Goal: Transaction & Acquisition: Book appointment/travel/reservation

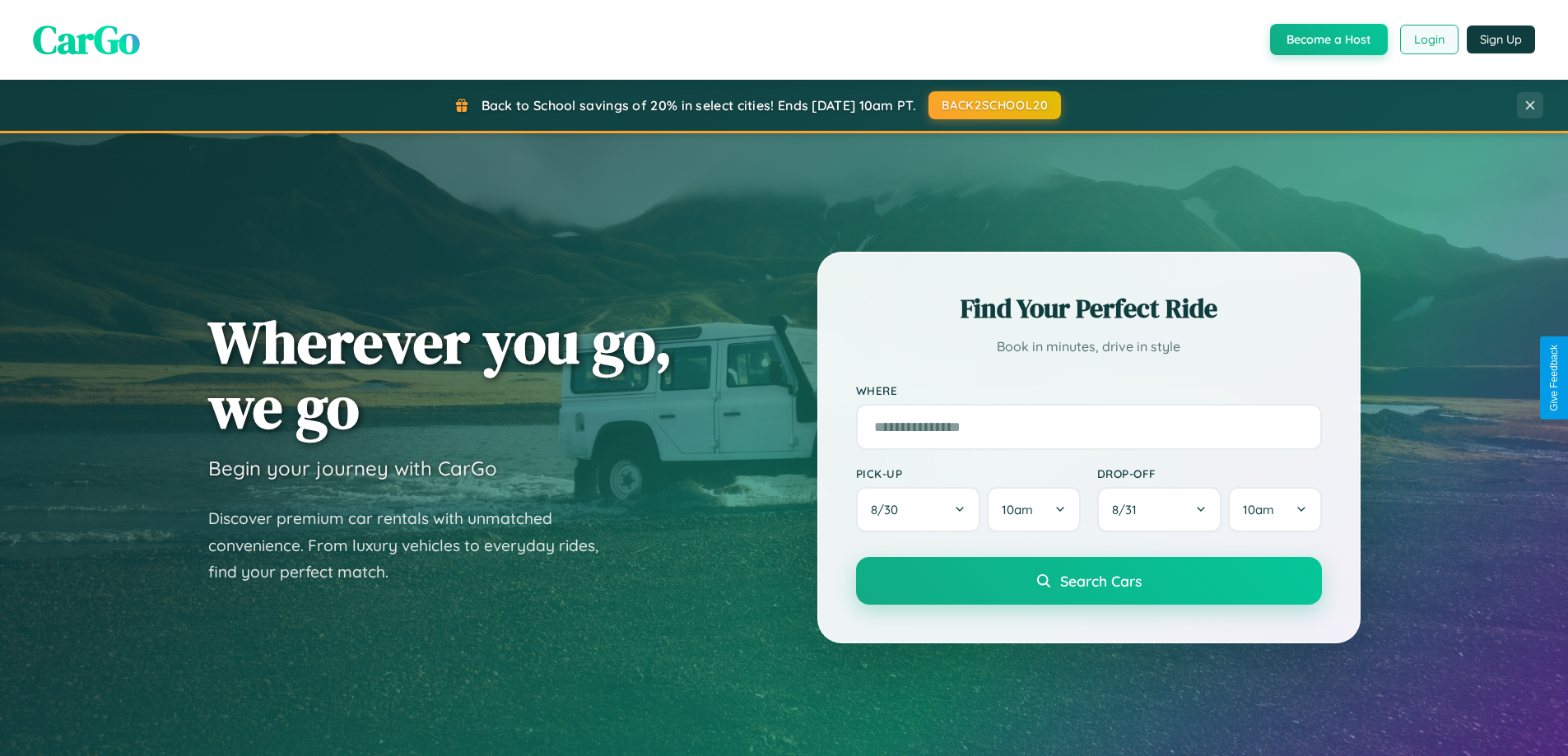
click at [1429, 40] on button "Login" at bounding box center [1429, 40] width 58 height 30
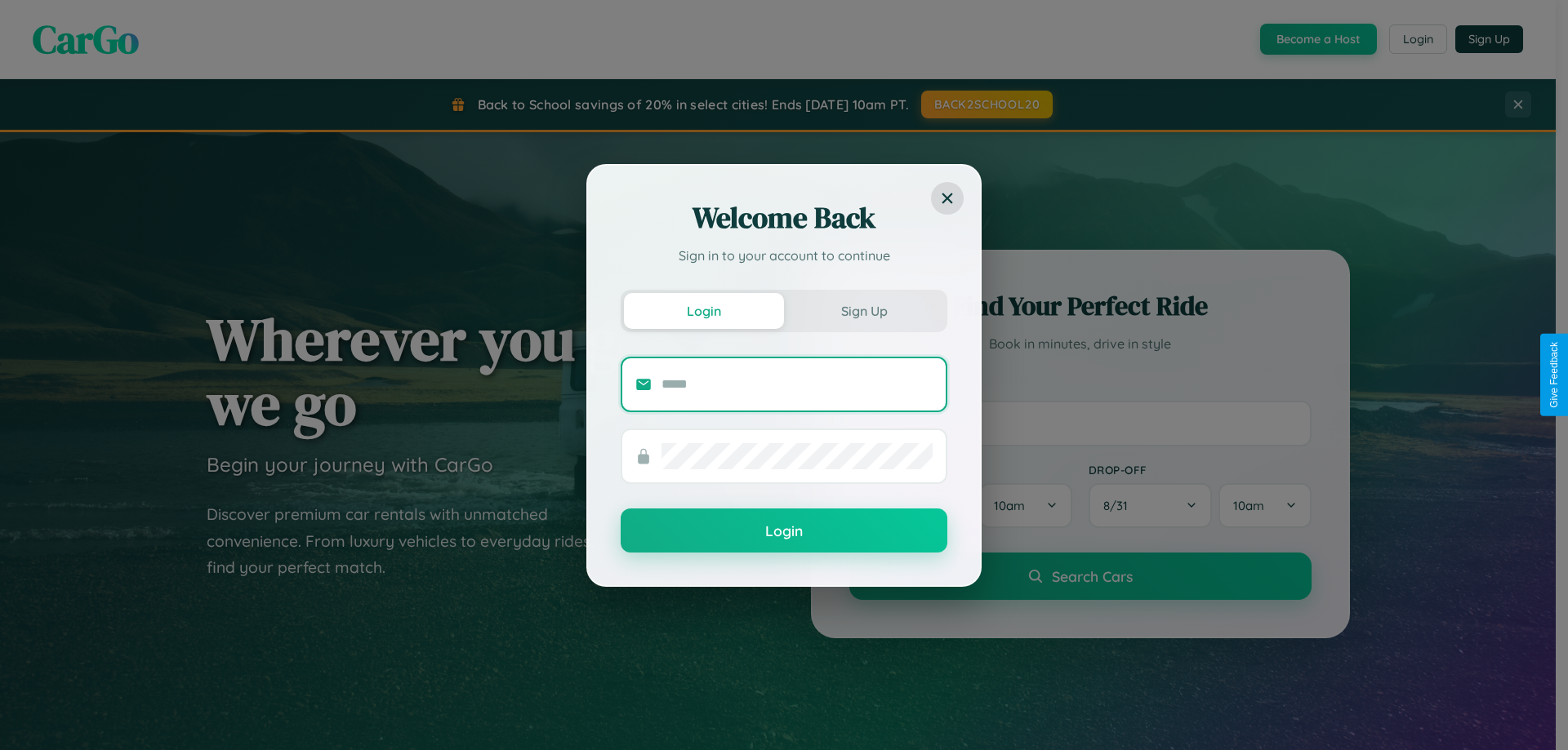
click at [797, 384] on input "text" at bounding box center [796, 384] width 271 height 26
type input "**********"
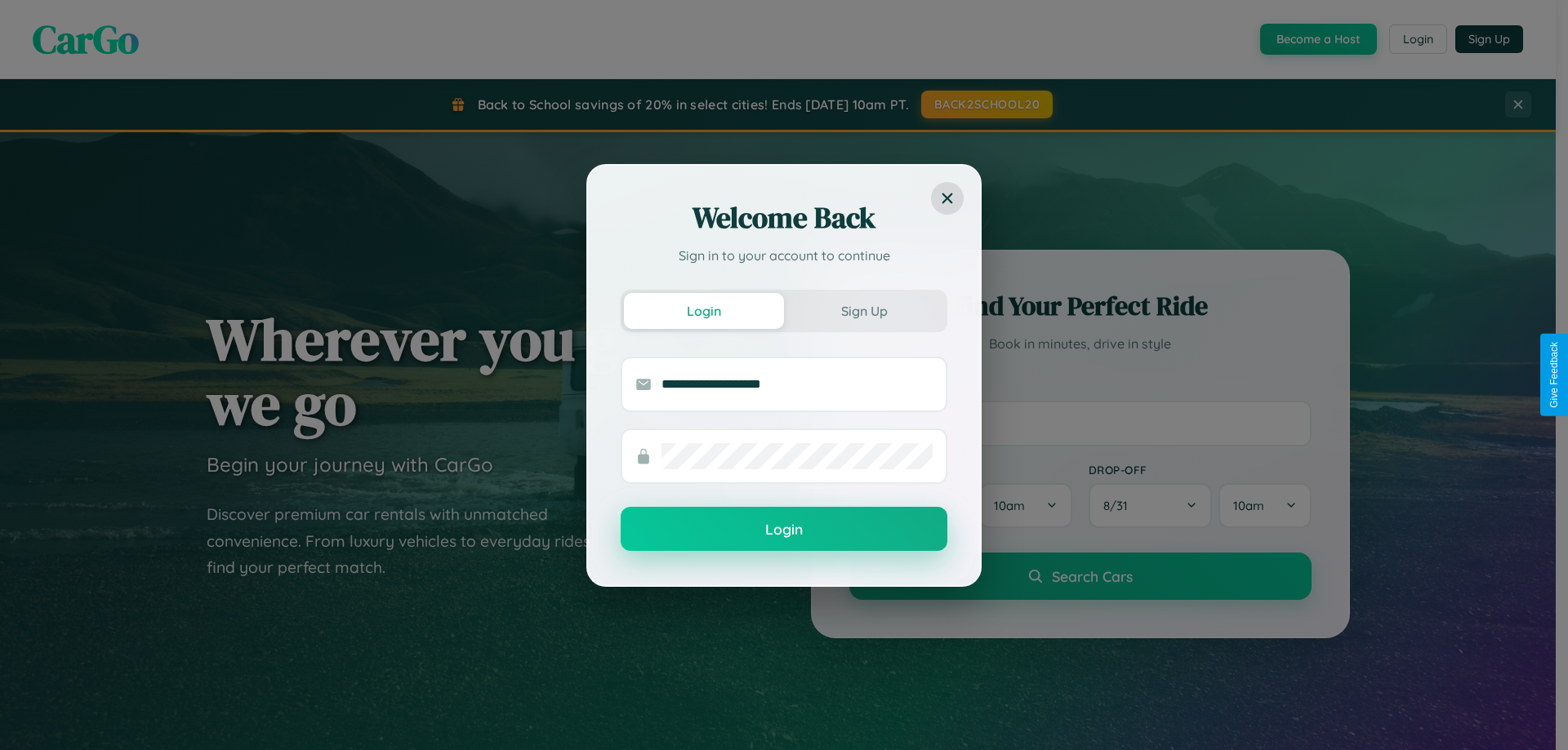
click at [784, 530] on button "Login" at bounding box center [784, 529] width 327 height 44
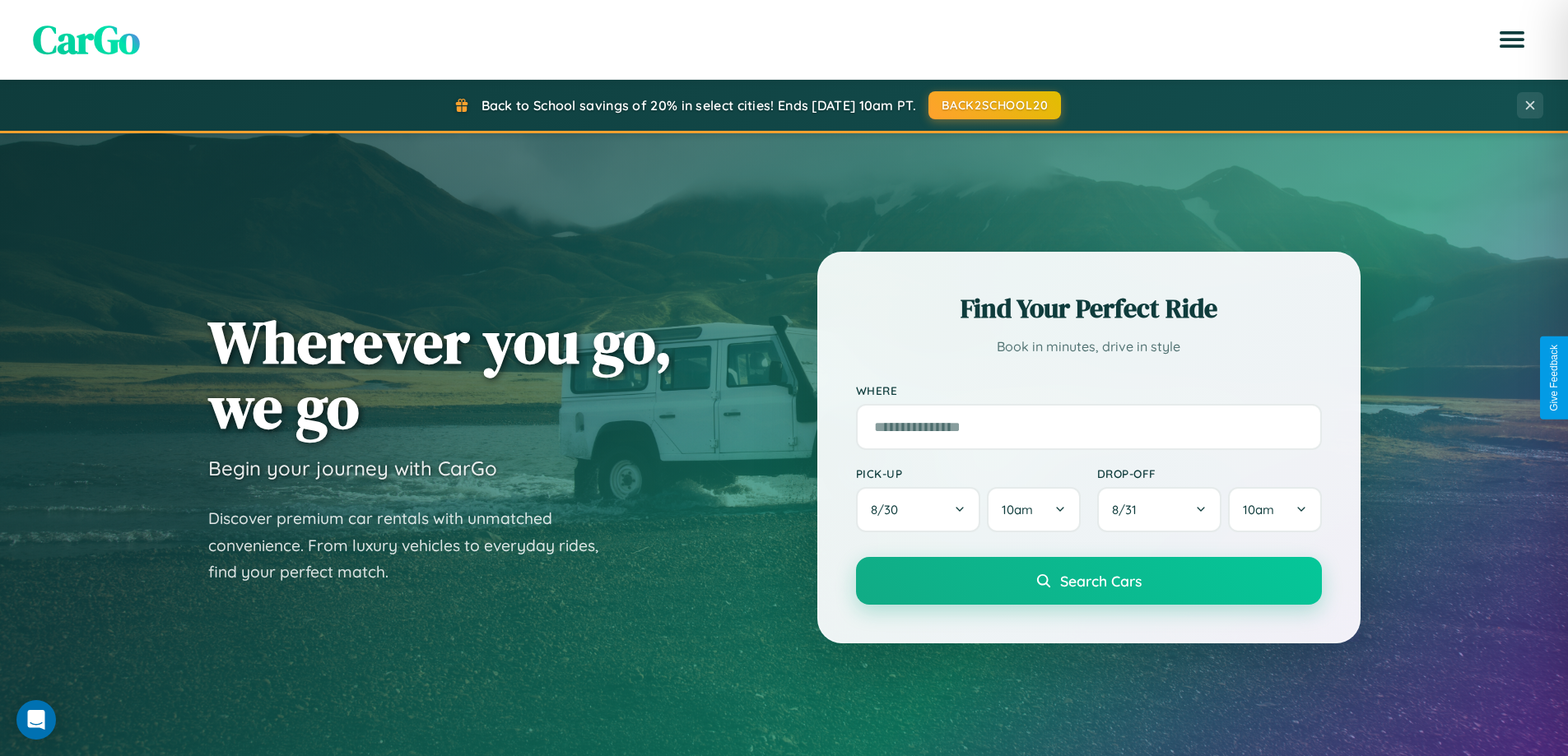
scroll to position [1133, 0]
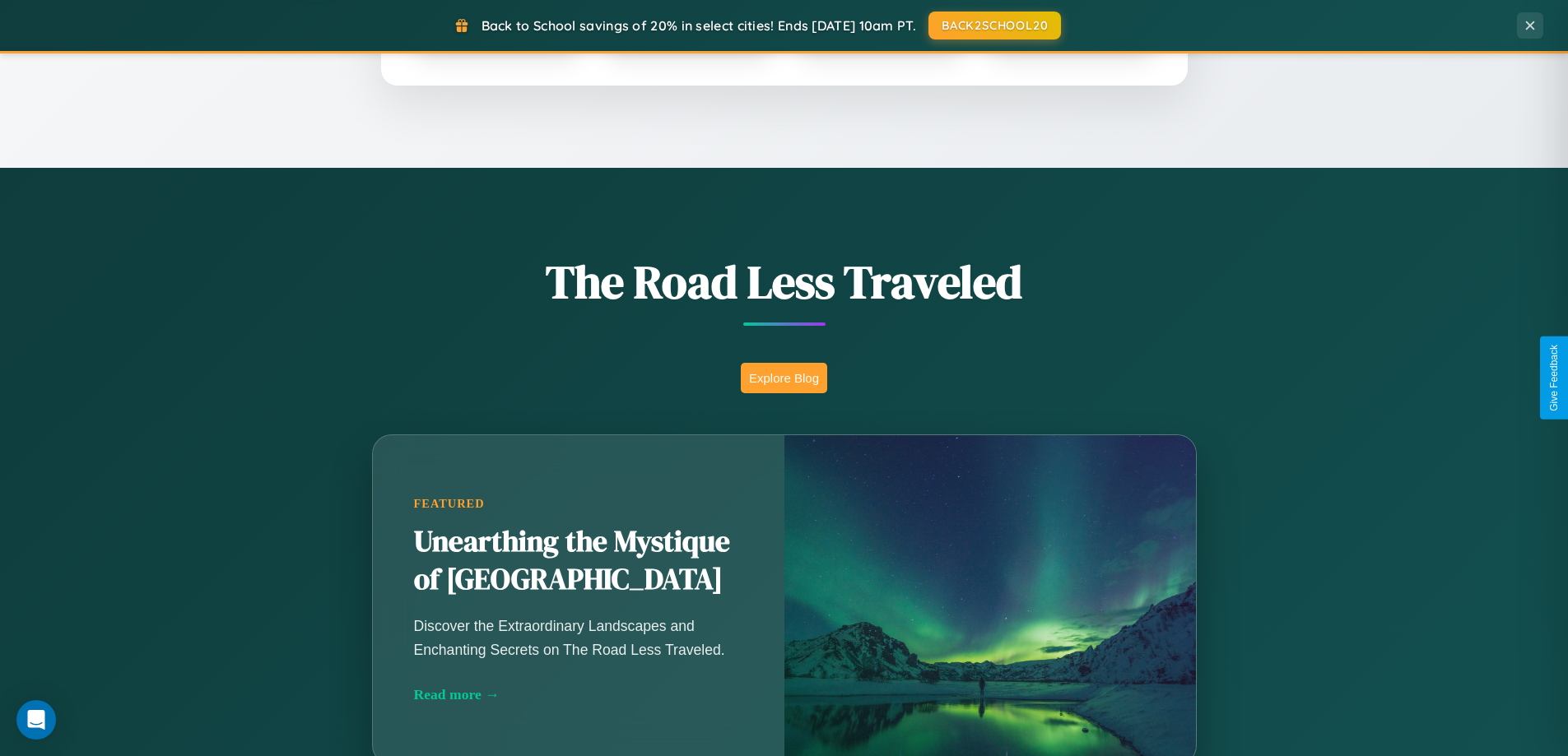
click at [784, 378] on button "Explore Blog" at bounding box center [784, 378] width 86 height 31
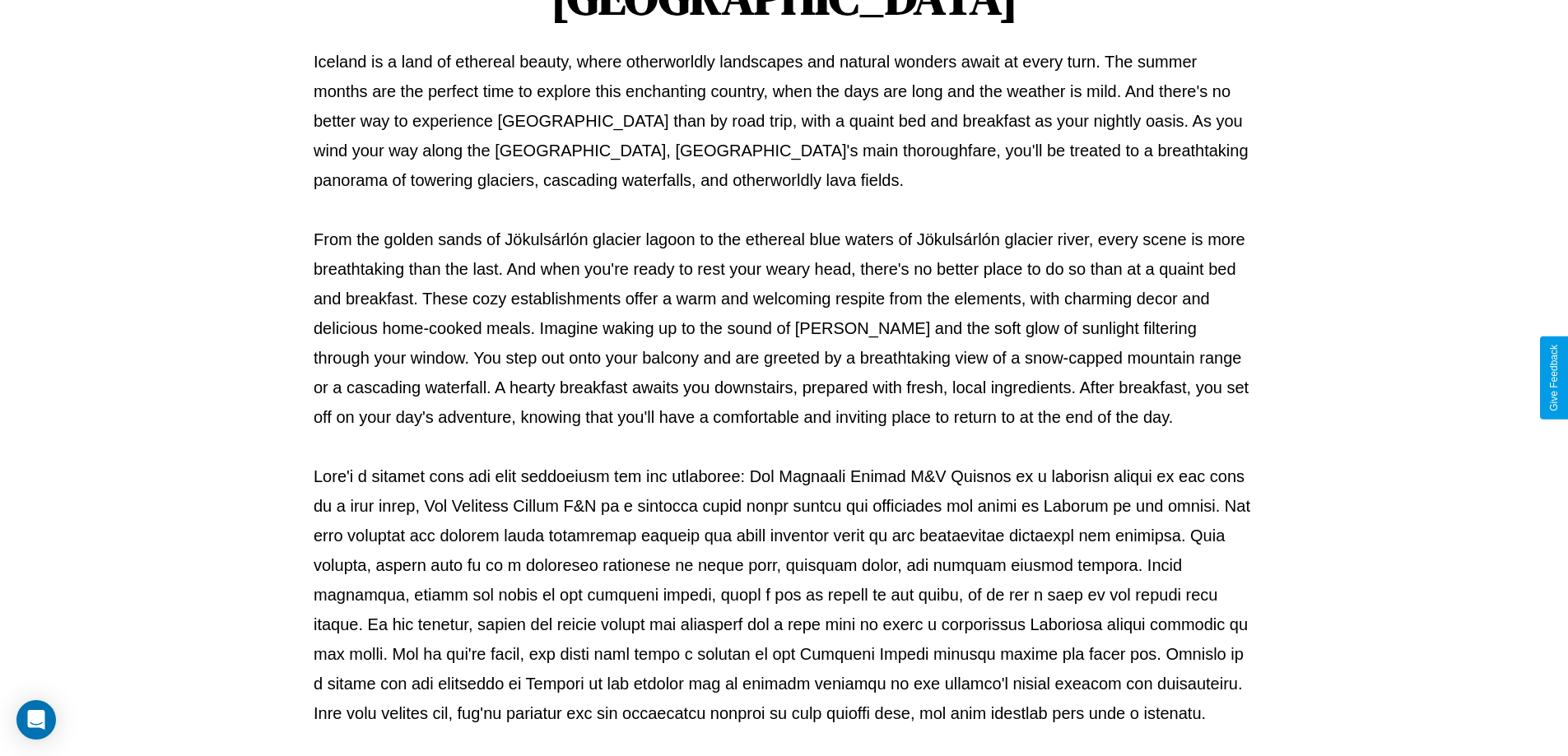
scroll to position [533, 0]
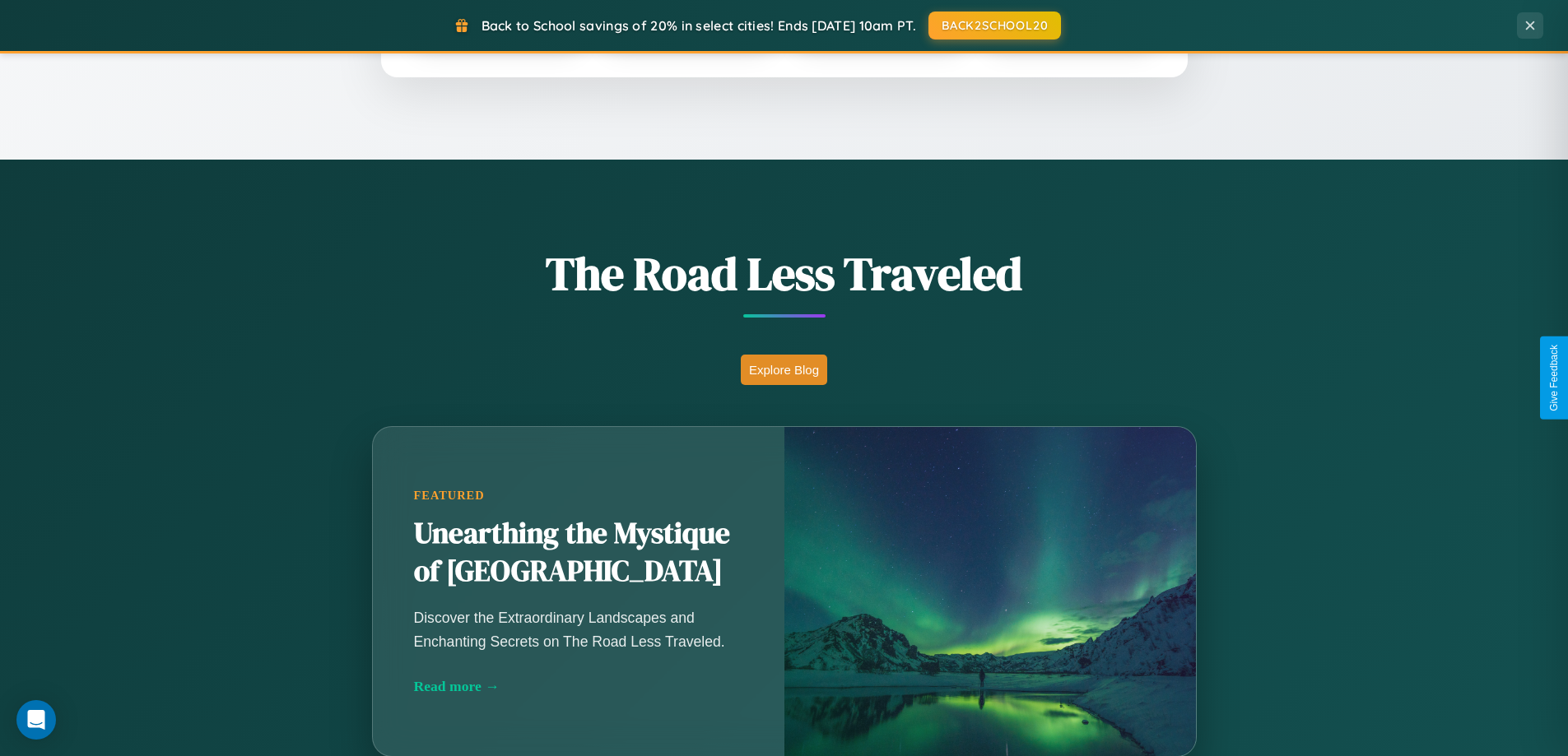
scroll to position [1133, 0]
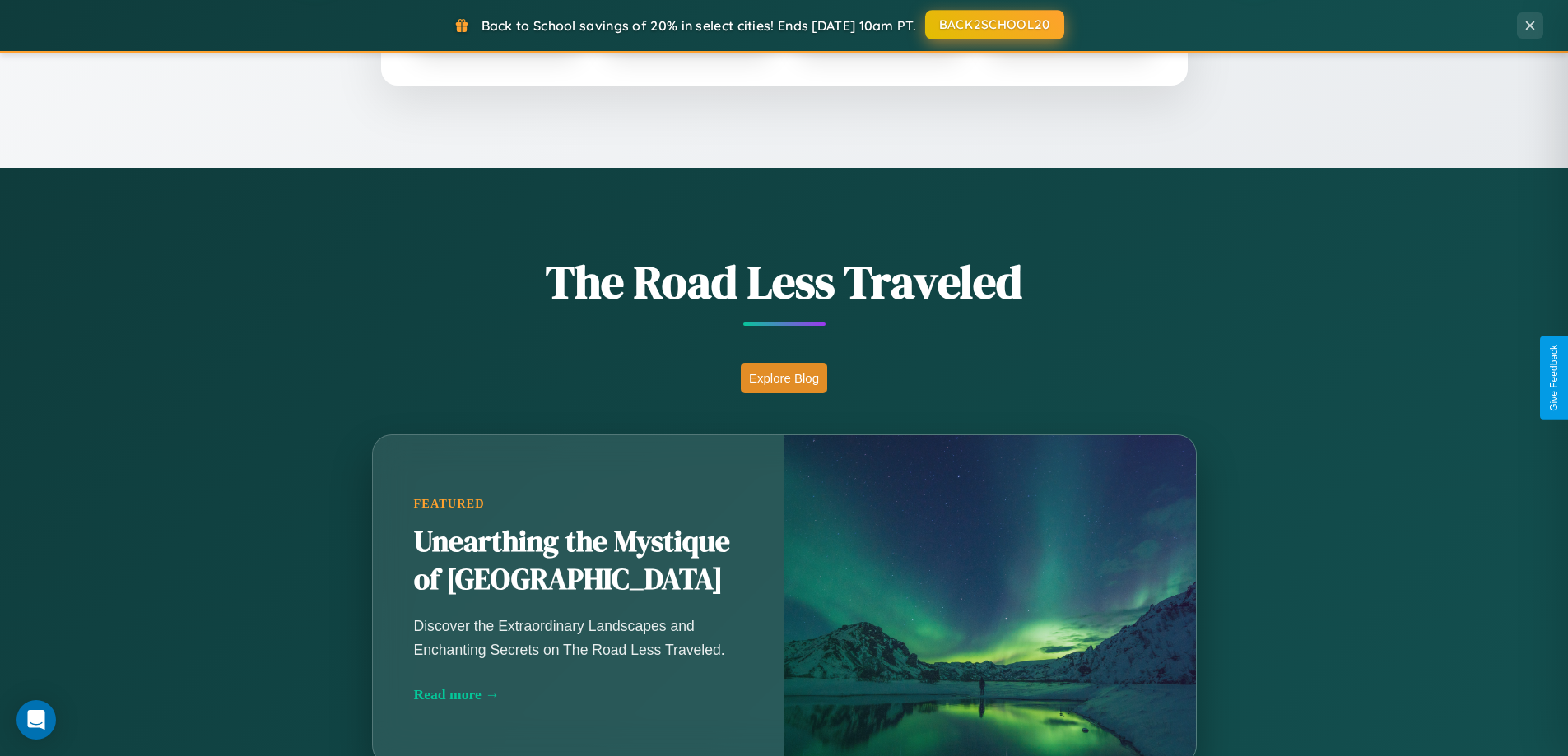
click at [994, 25] on button "BACK2SCHOOL20" at bounding box center [995, 25] width 139 height 30
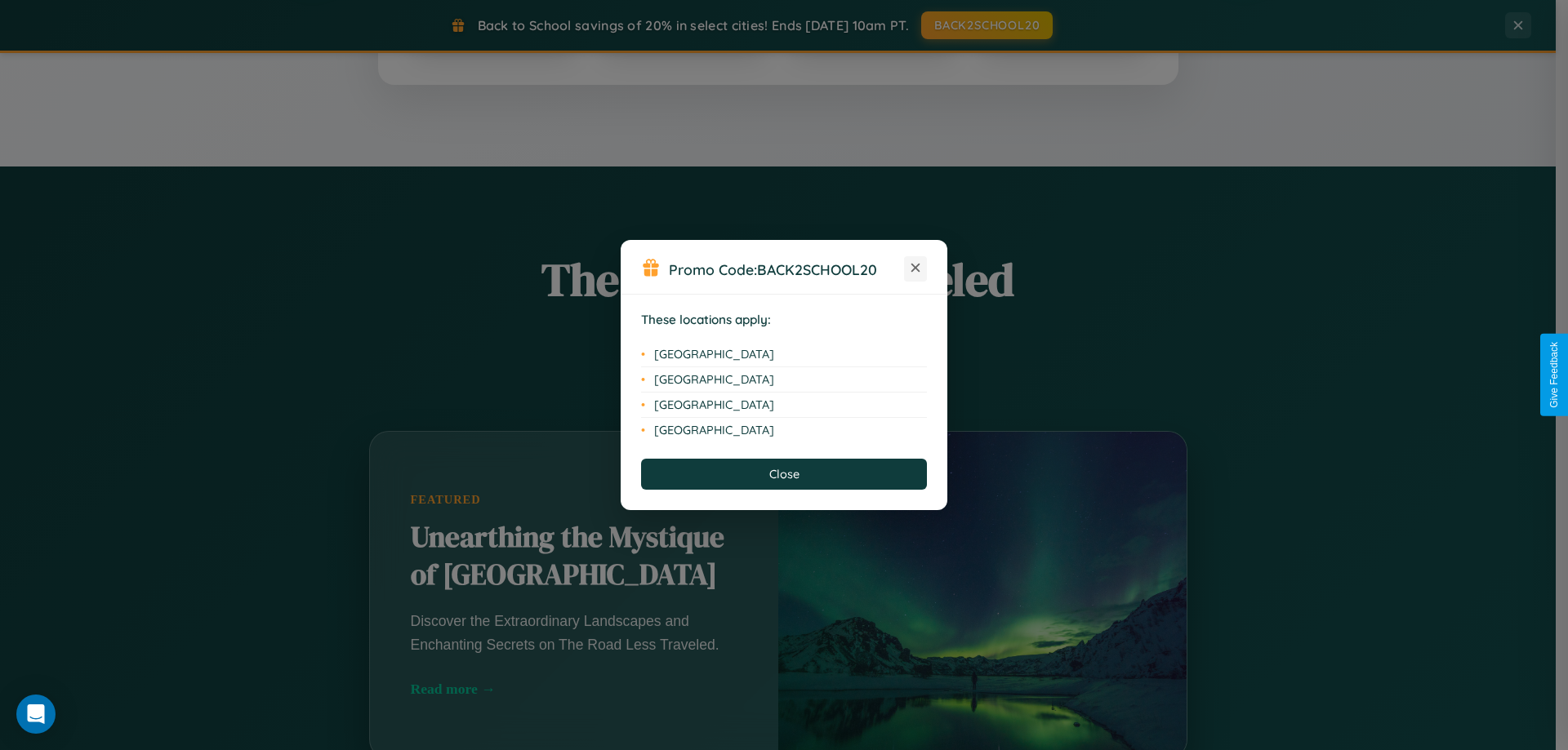
click at [916, 268] on icon at bounding box center [916, 268] width 9 height 9
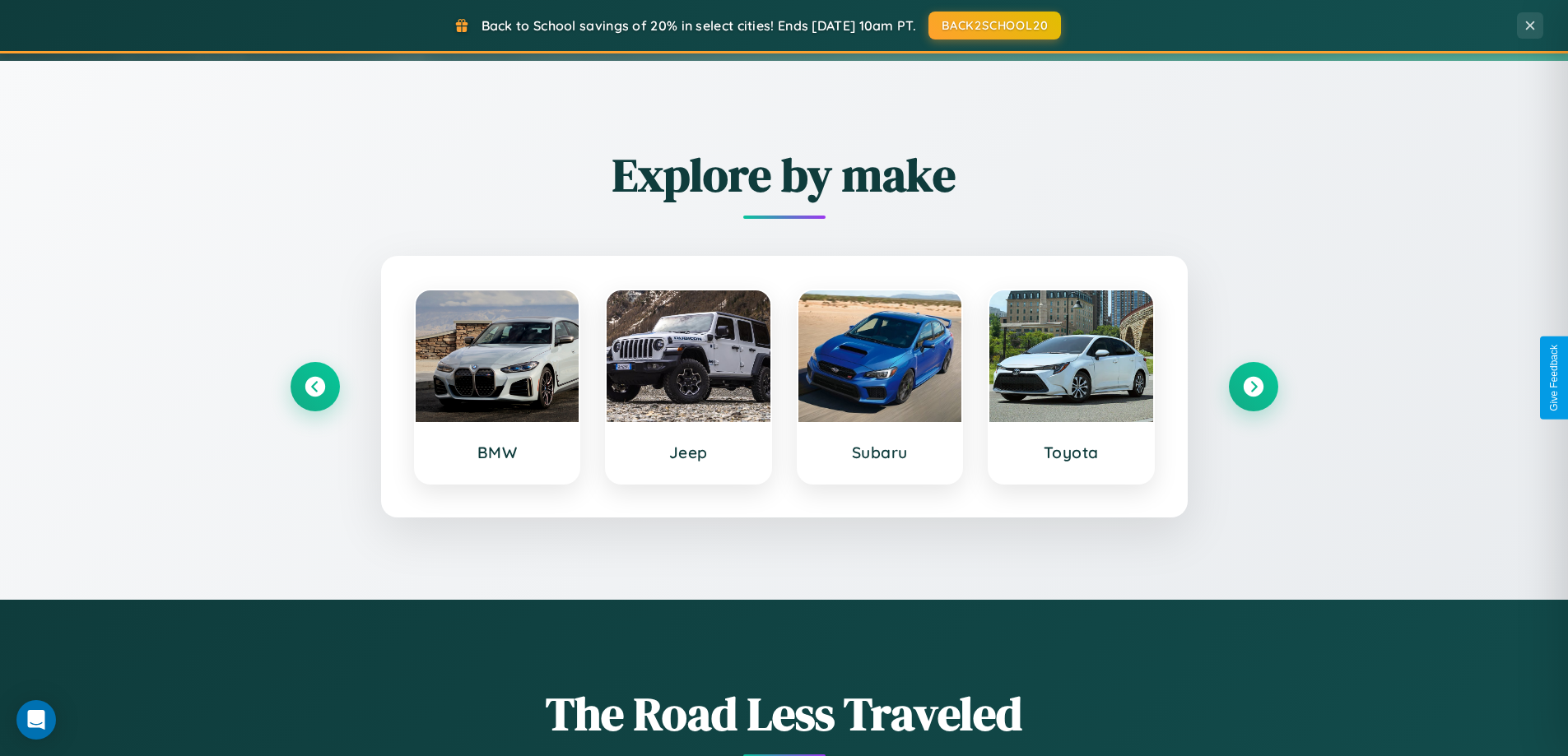
scroll to position [49, 0]
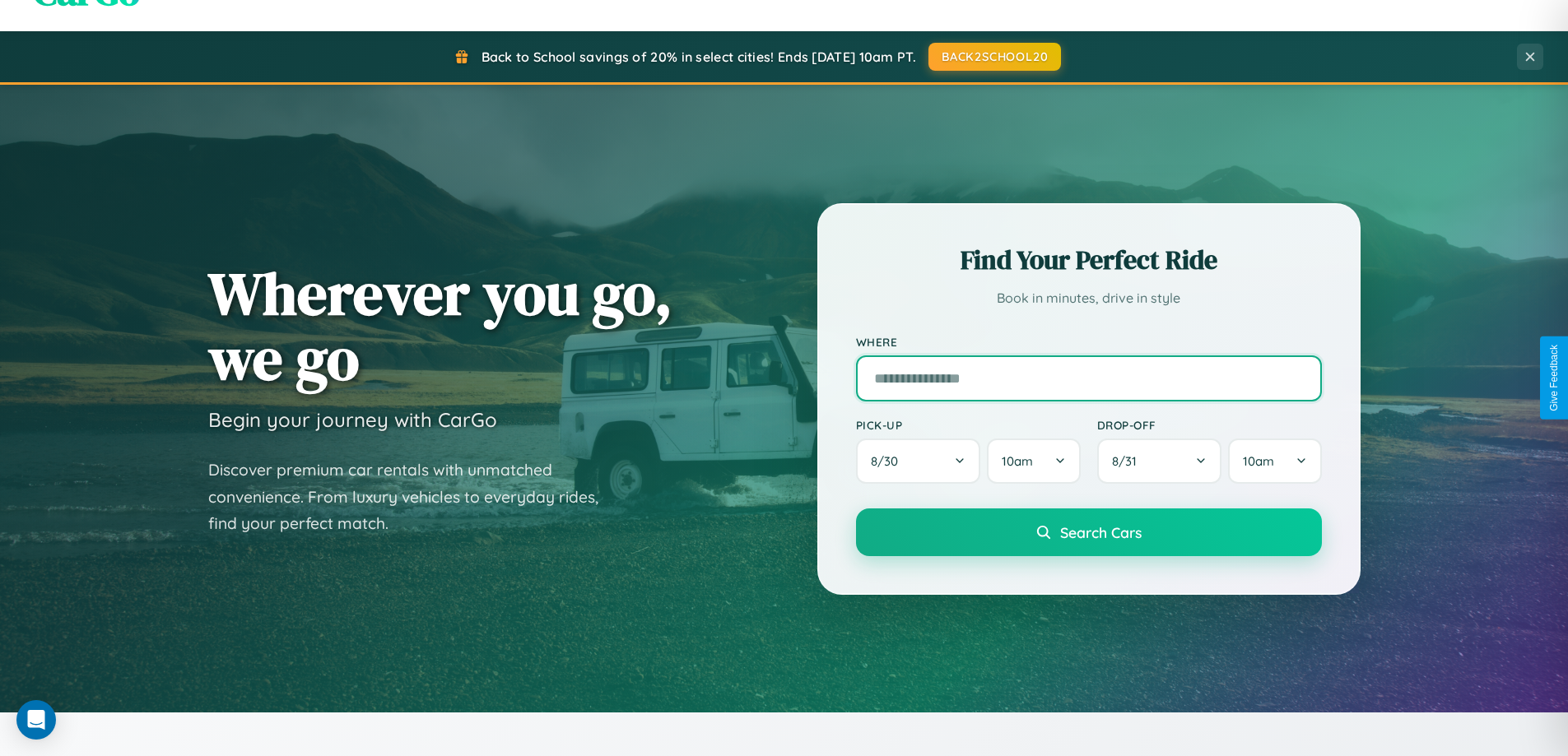
click at [1088, 378] on input "text" at bounding box center [1088, 378] width 466 height 46
type input "**********"
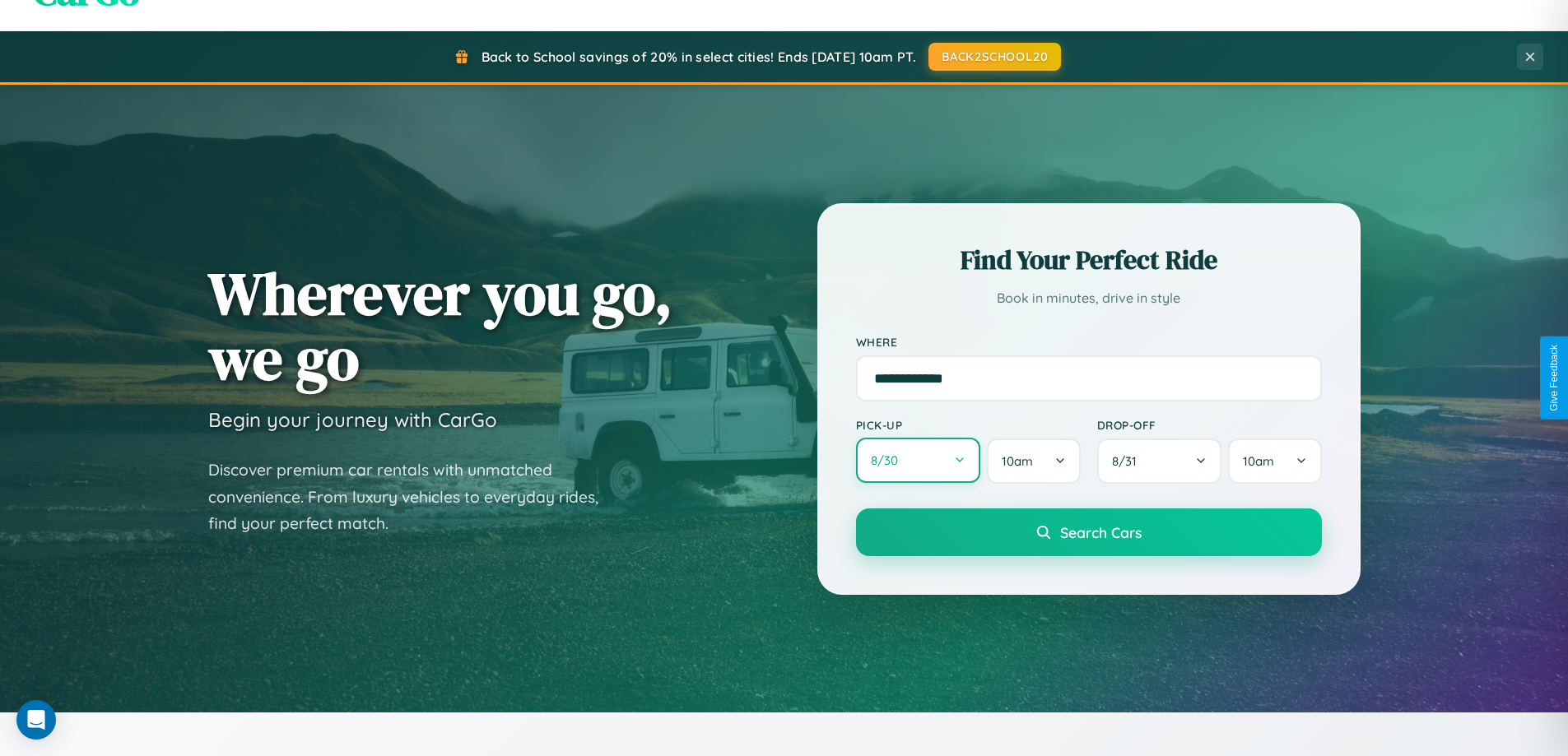
click at [918, 461] on button "8 / 30" at bounding box center [918, 461] width 125 height 46
select select "*"
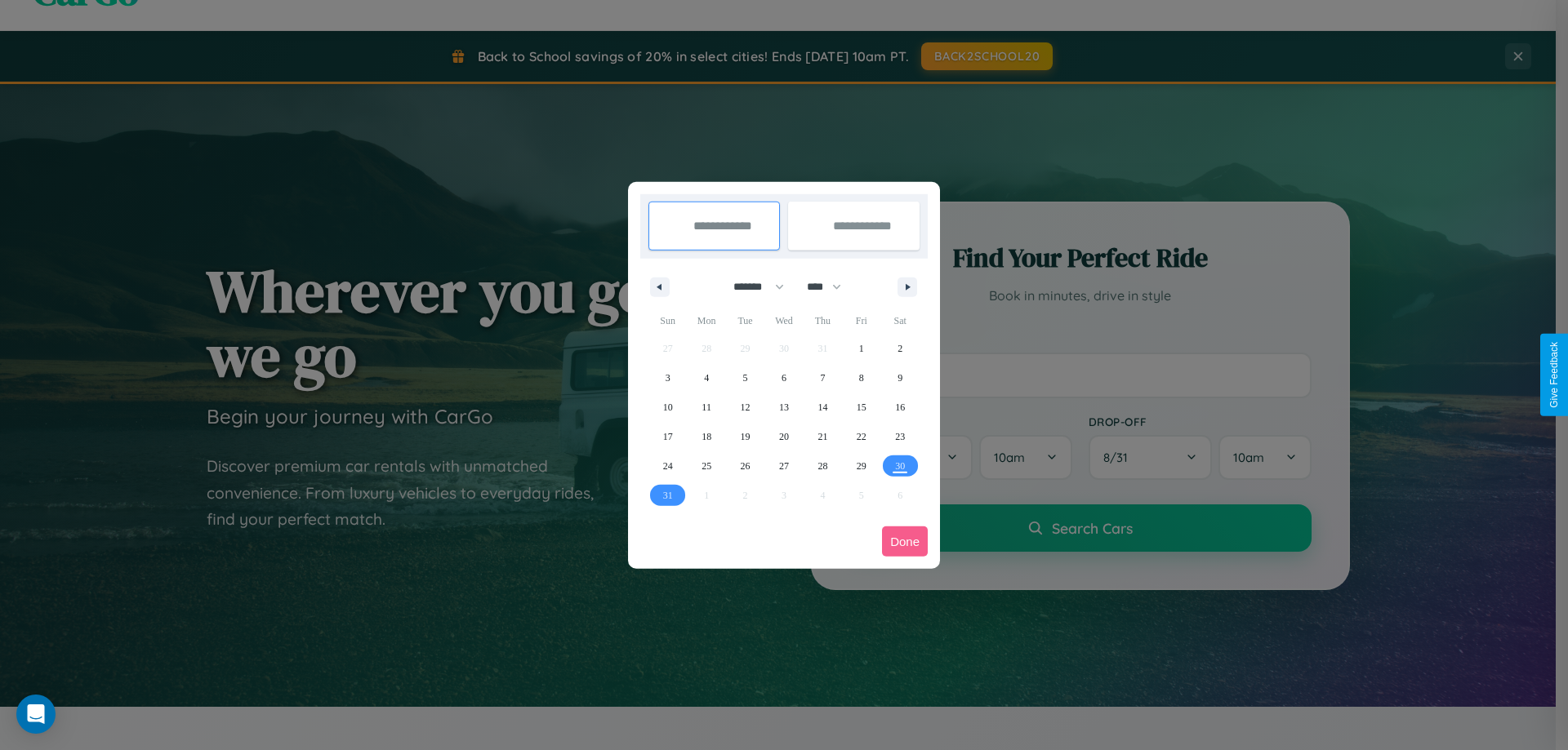
drag, startPoint x: 751, startPoint y: 286, endPoint x: 784, endPoint y: 328, distance: 53.4
click at [751, 286] on select "******* ******** ***** ***** *** **** **** ****** ********* ******* ******** **…" at bounding box center [756, 286] width 69 height 27
drag, startPoint x: 832, startPoint y: 286, endPoint x: 784, endPoint y: 328, distance: 63.8
click at [832, 286] on select "**** **** **** **** **** **** **** **** **** **** **** **** **** **** **** ****…" at bounding box center [824, 286] width 49 height 27
select select "****"
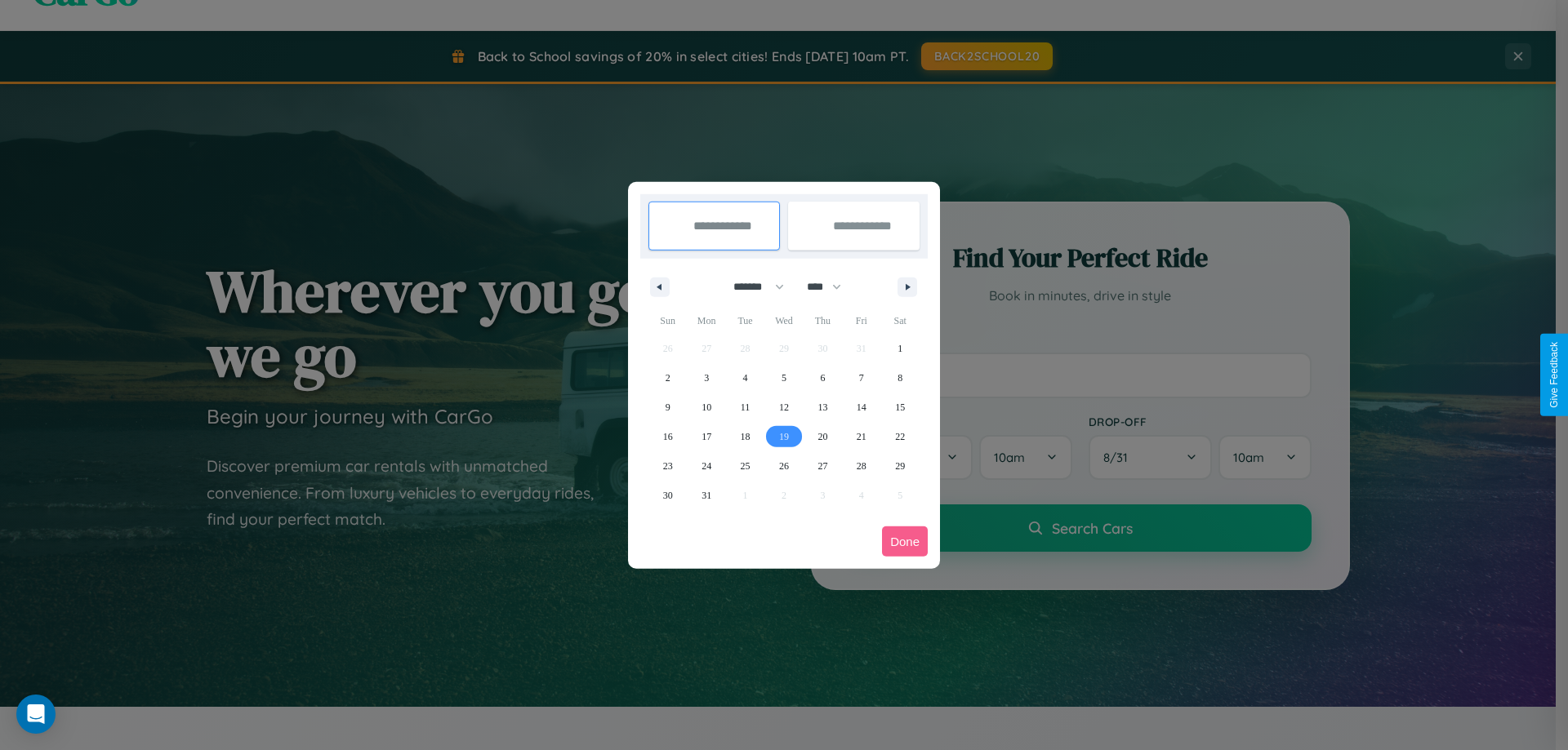
click at [783, 436] on span "19" at bounding box center [784, 437] width 10 height 30
type input "**********"
click at [861, 465] on span "28" at bounding box center [861, 466] width 10 height 30
type input "**********"
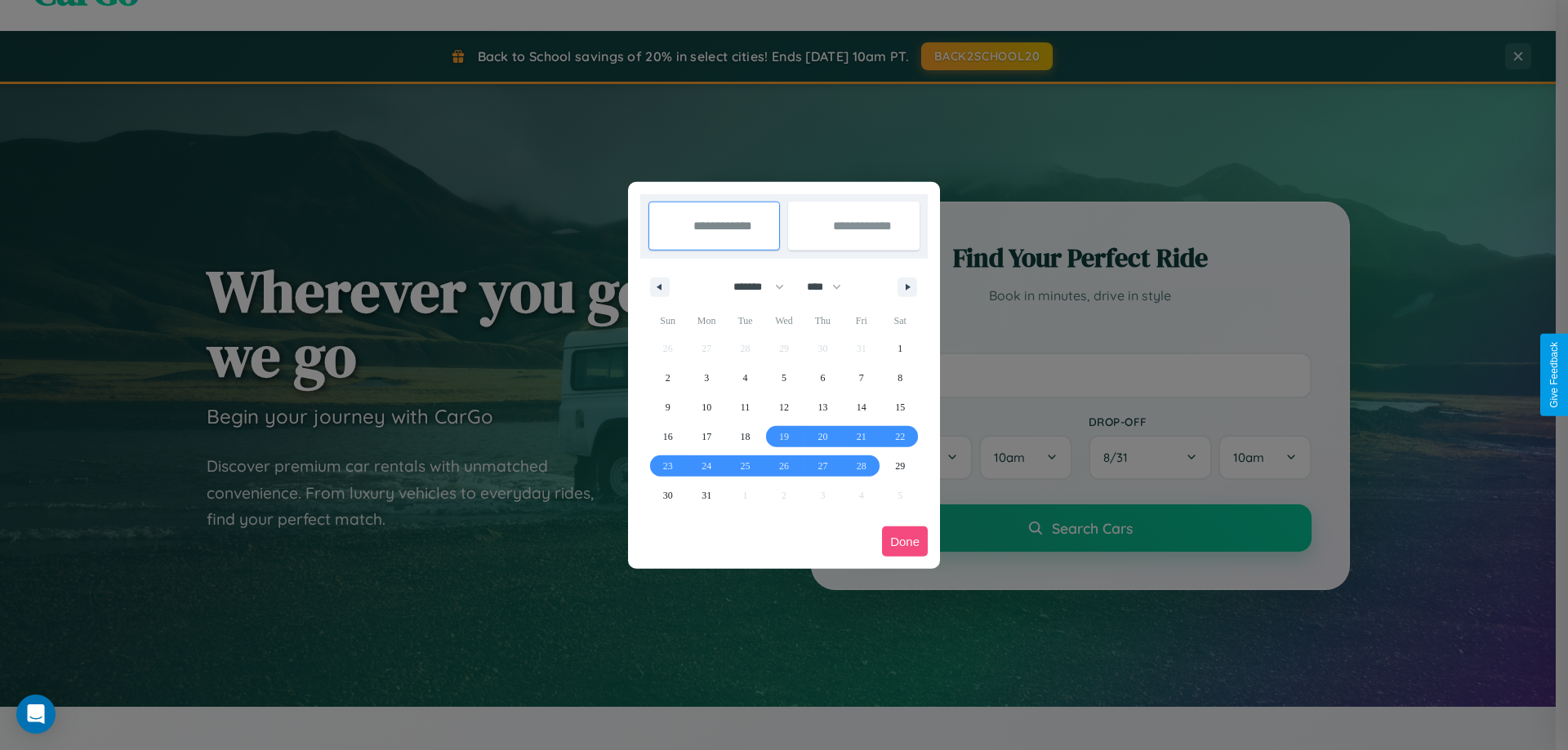
click at [905, 542] on button "Done" at bounding box center [905, 542] width 46 height 30
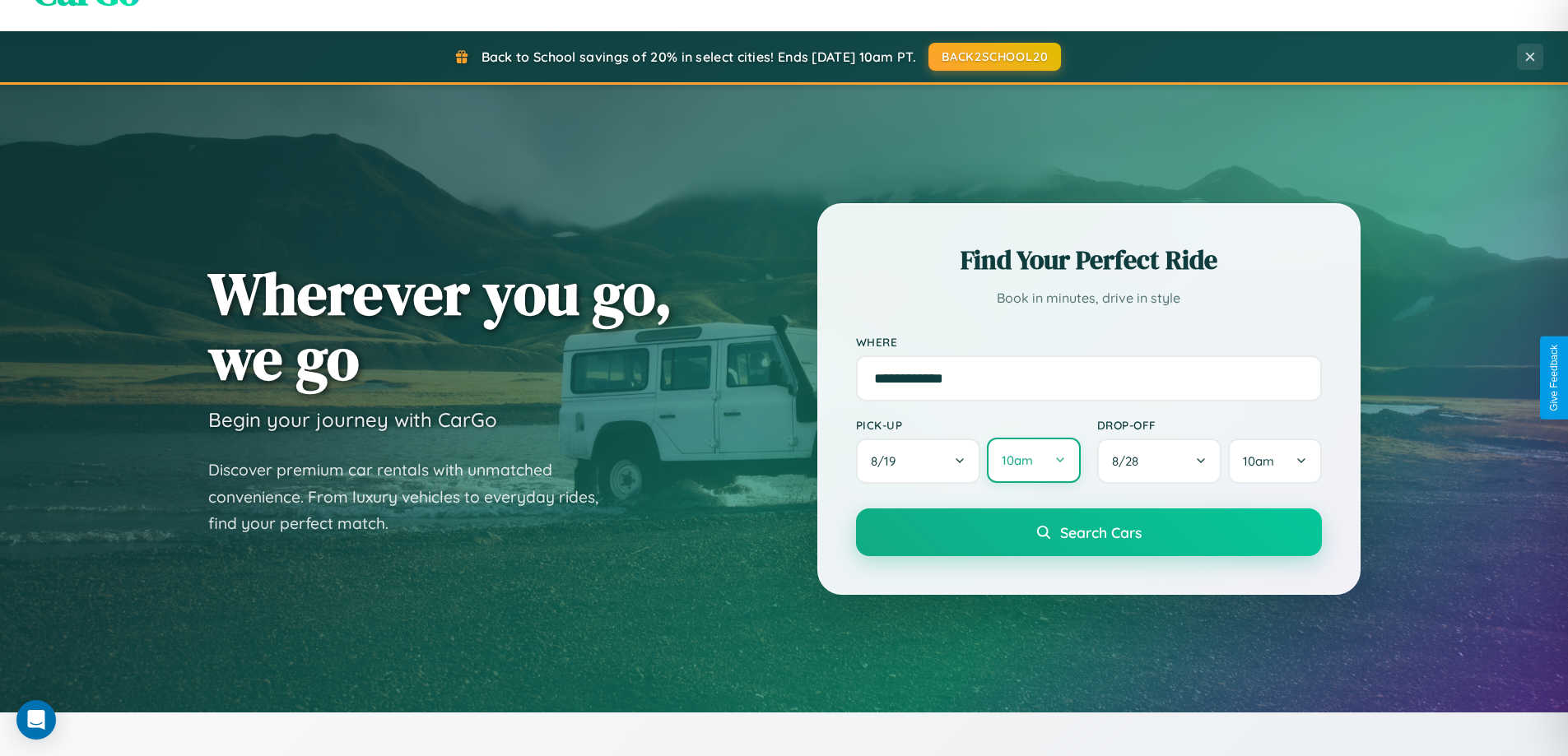
click at [1033, 461] on button "10am" at bounding box center [1033, 461] width 93 height 46
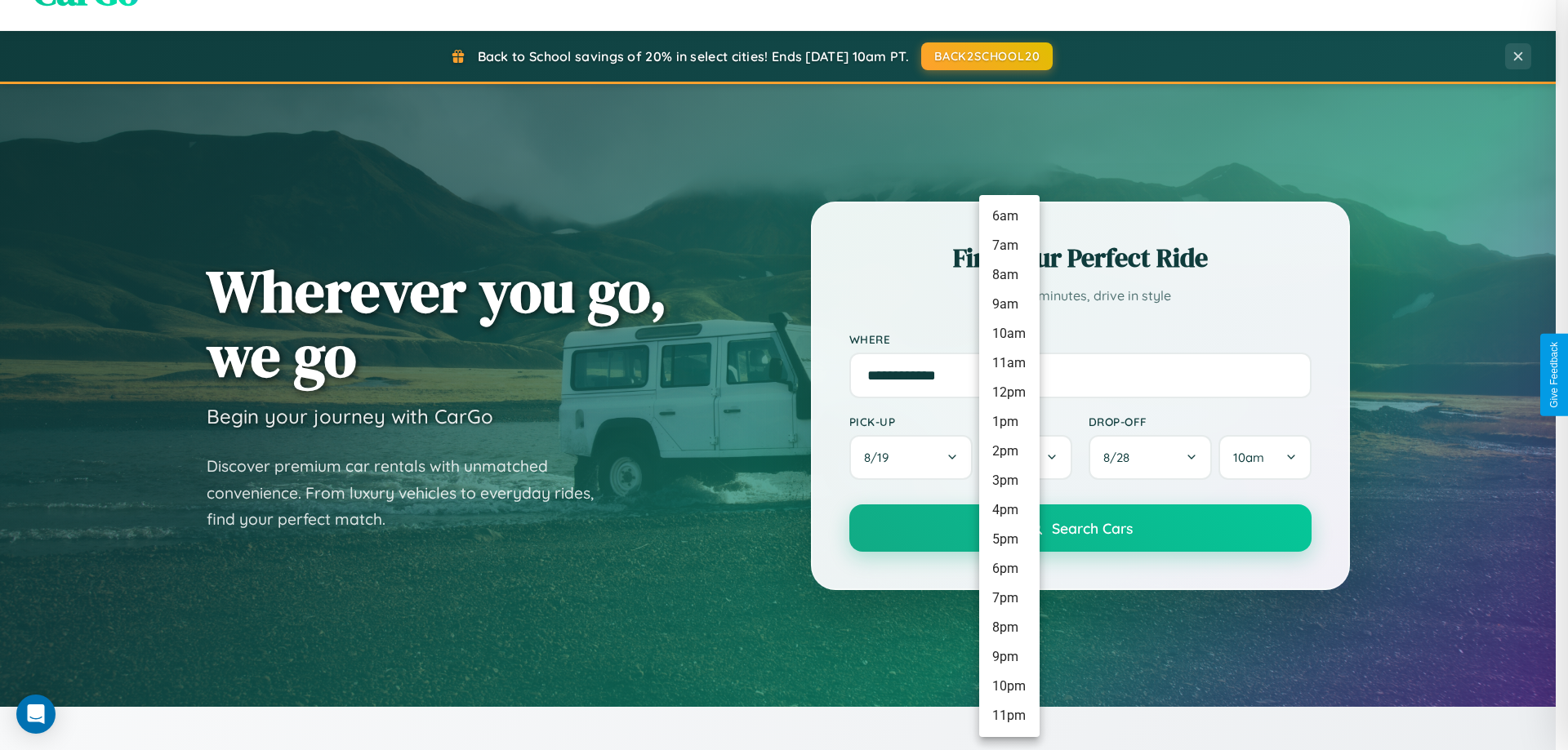
click at [1009, 510] on li "4pm" at bounding box center [1009, 510] width 60 height 30
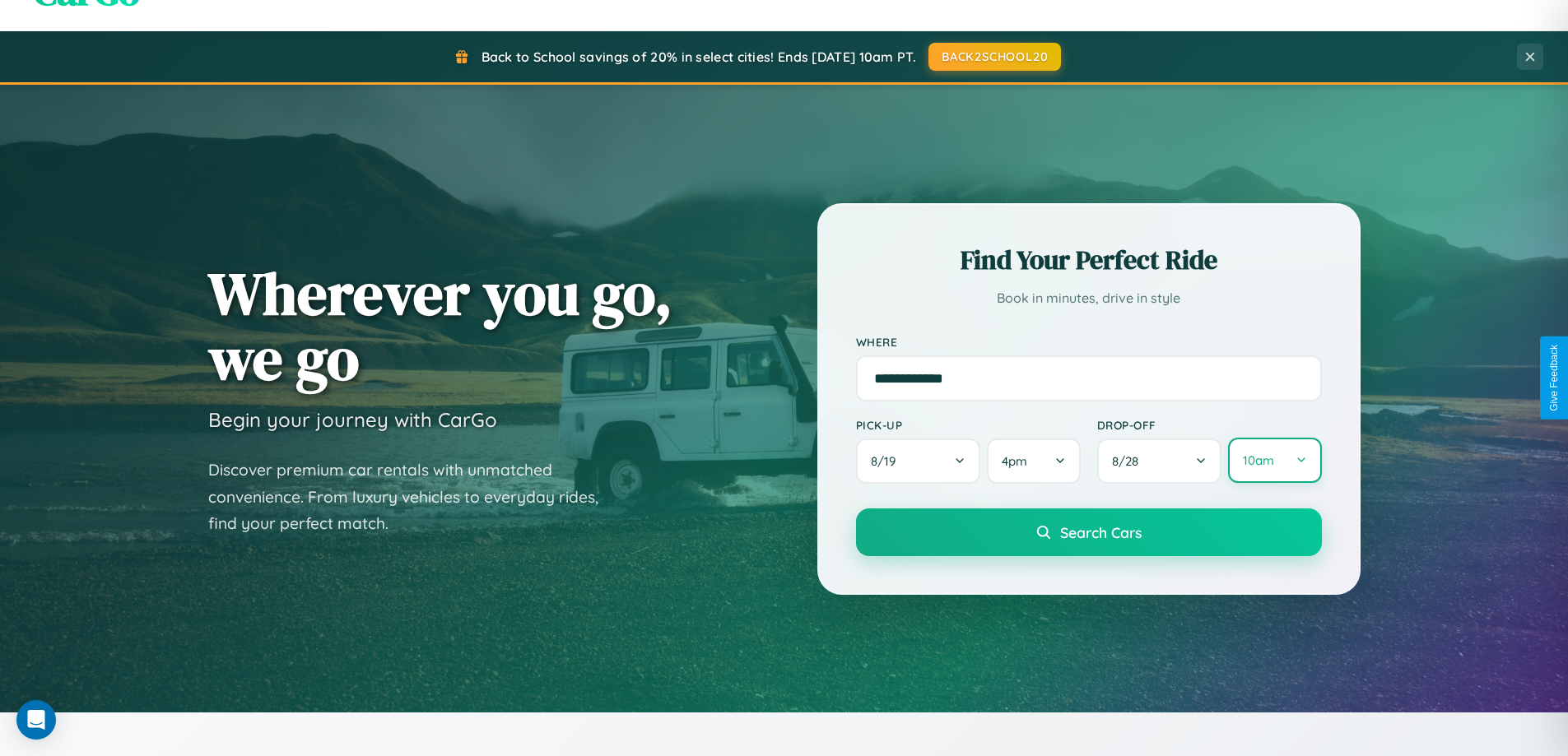
click at [1274, 461] on button "10am" at bounding box center [1275, 461] width 93 height 46
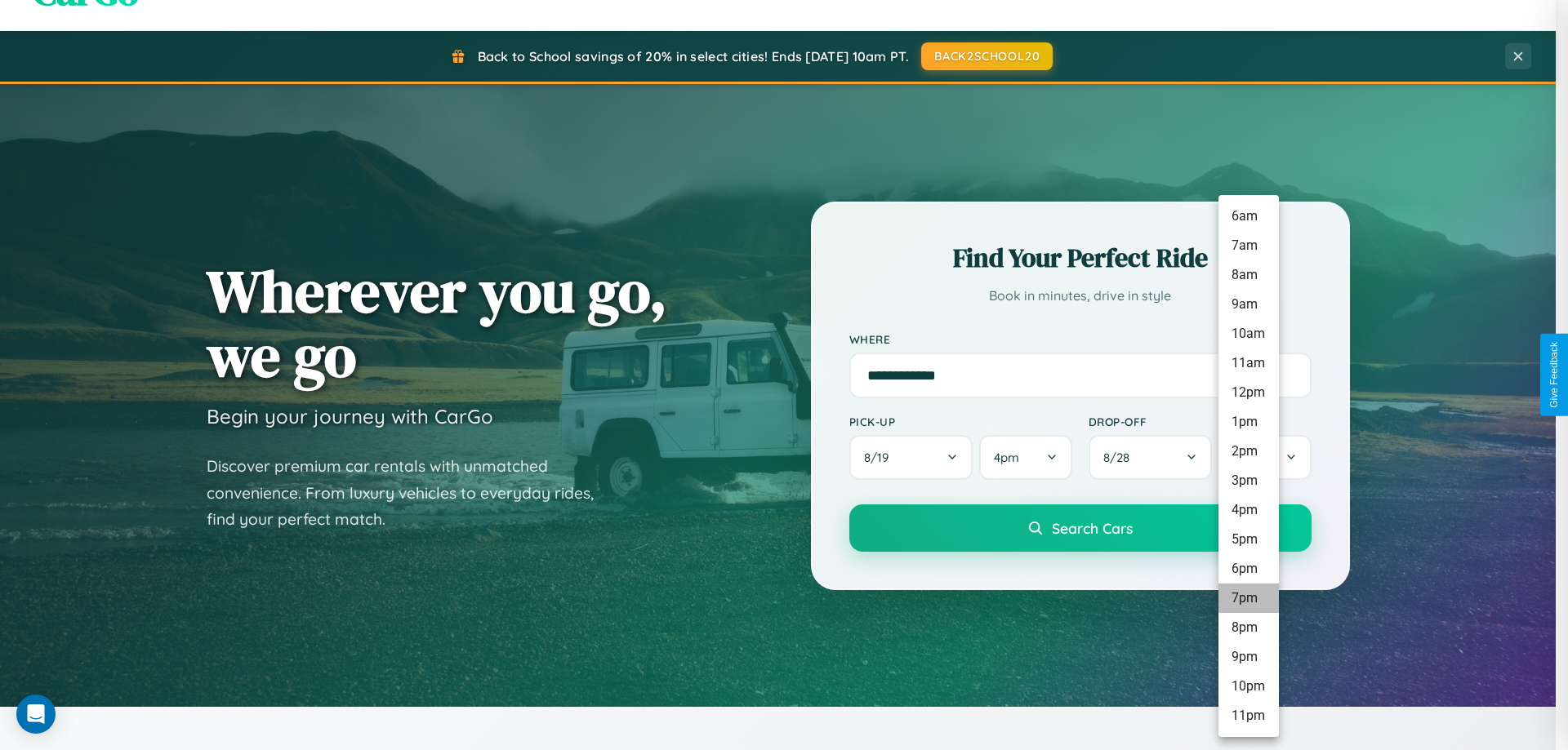
click at [1248, 599] on li "7pm" at bounding box center [1248, 599] width 60 height 30
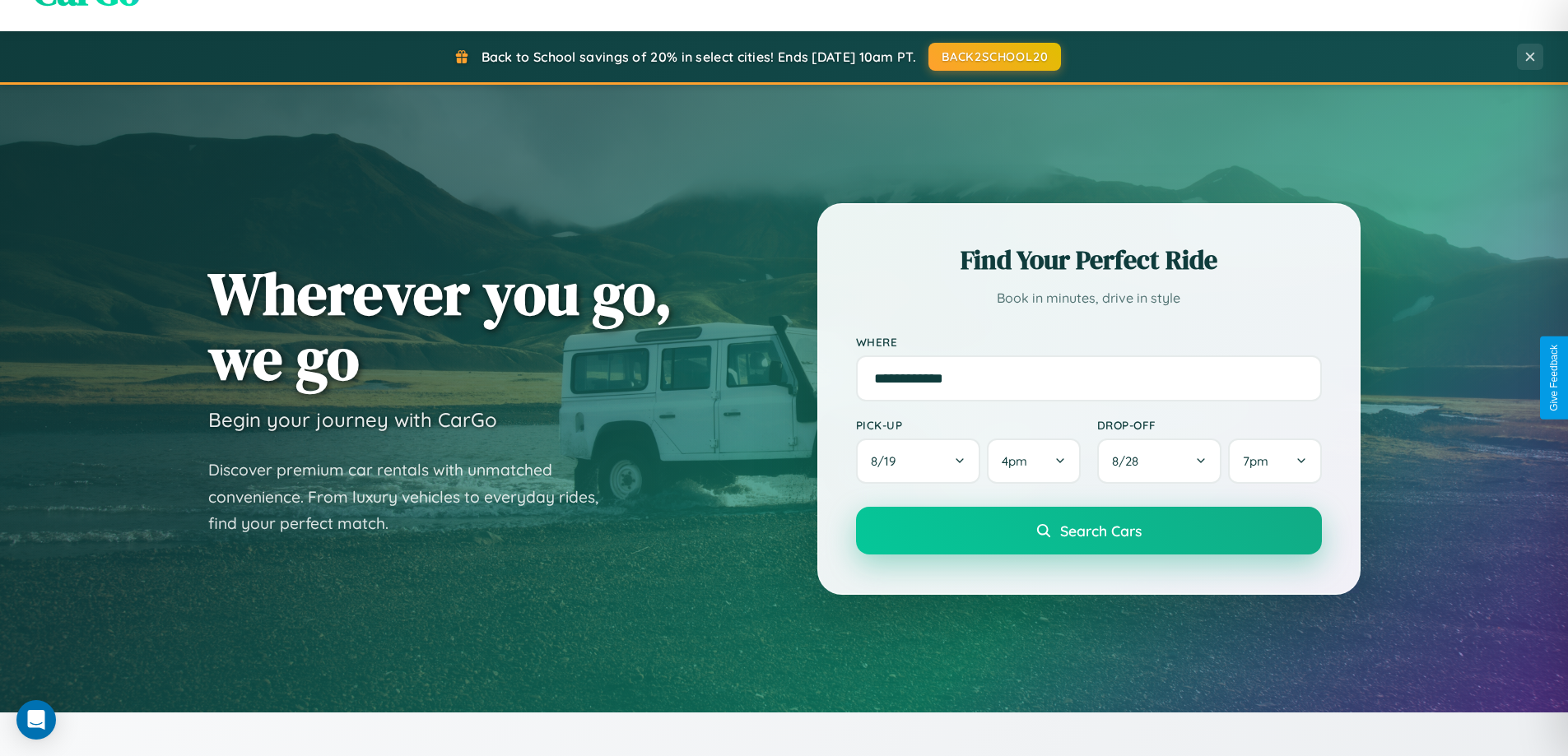
click at [1088, 533] on span "Search Cars" at bounding box center [1101, 531] width 81 height 18
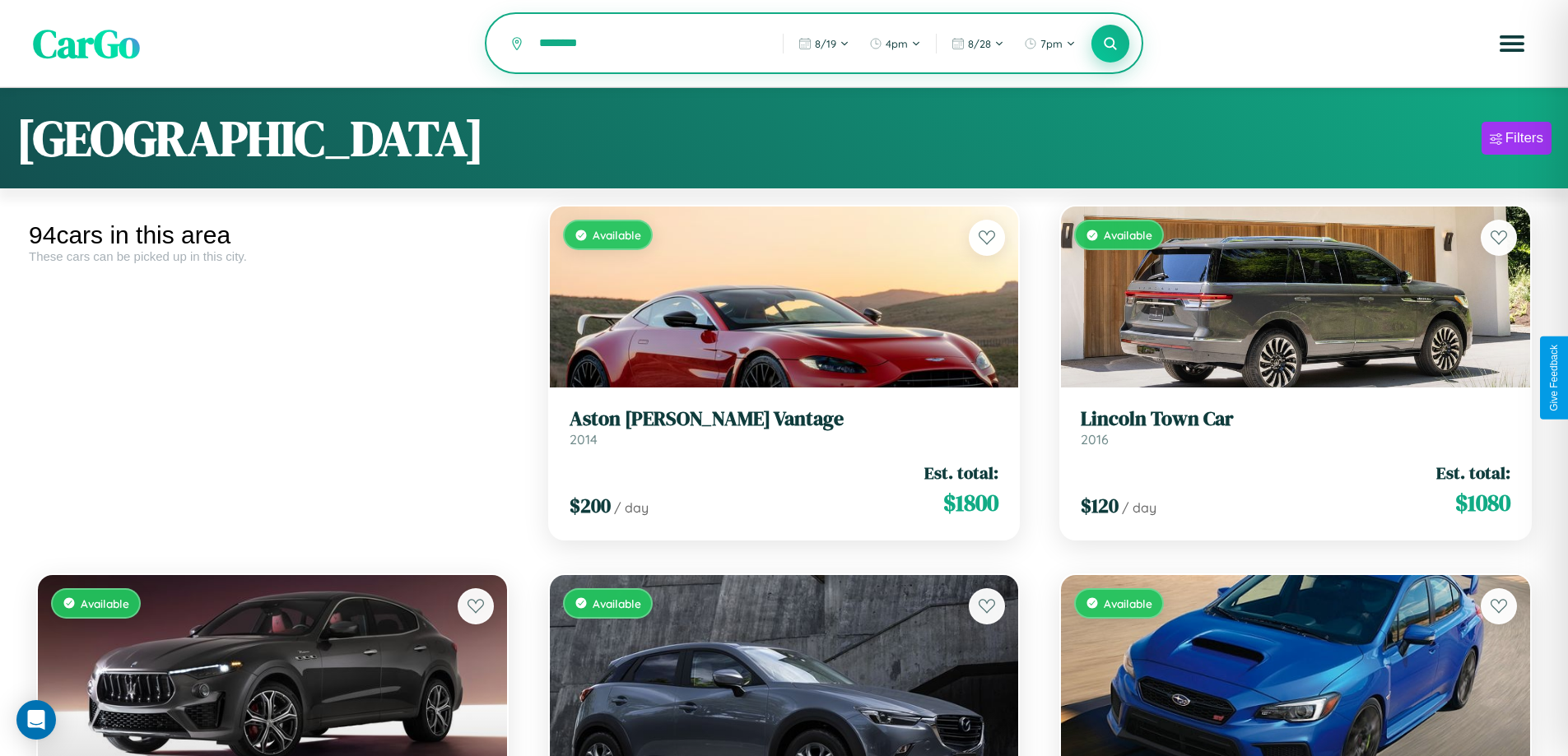
type input "********"
click at [1111, 45] on icon at bounding box center [1111, 43] width 16 height 16
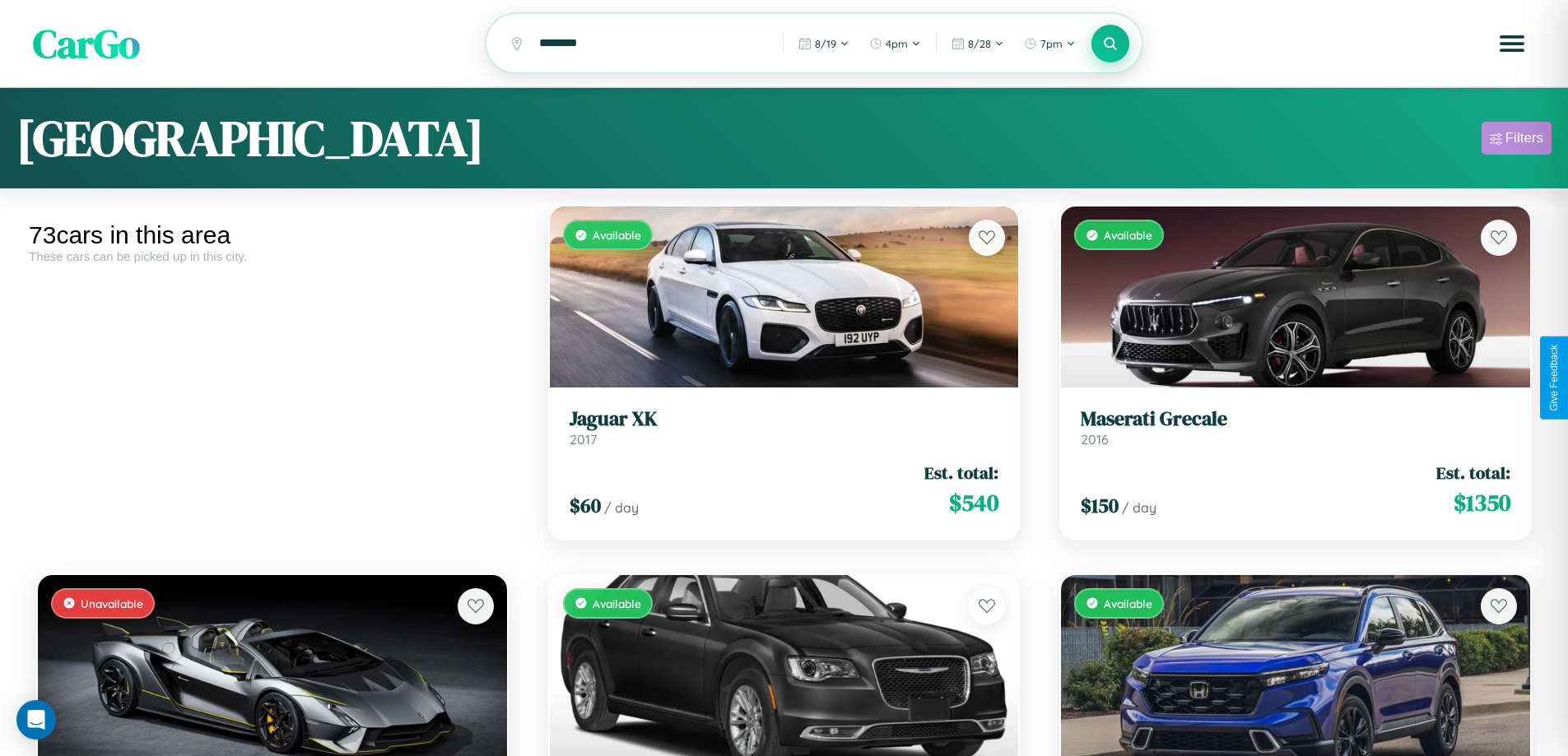
click at [1517, 141] on div "Filters" at bounding box center [1525, 139] width 38 height 17
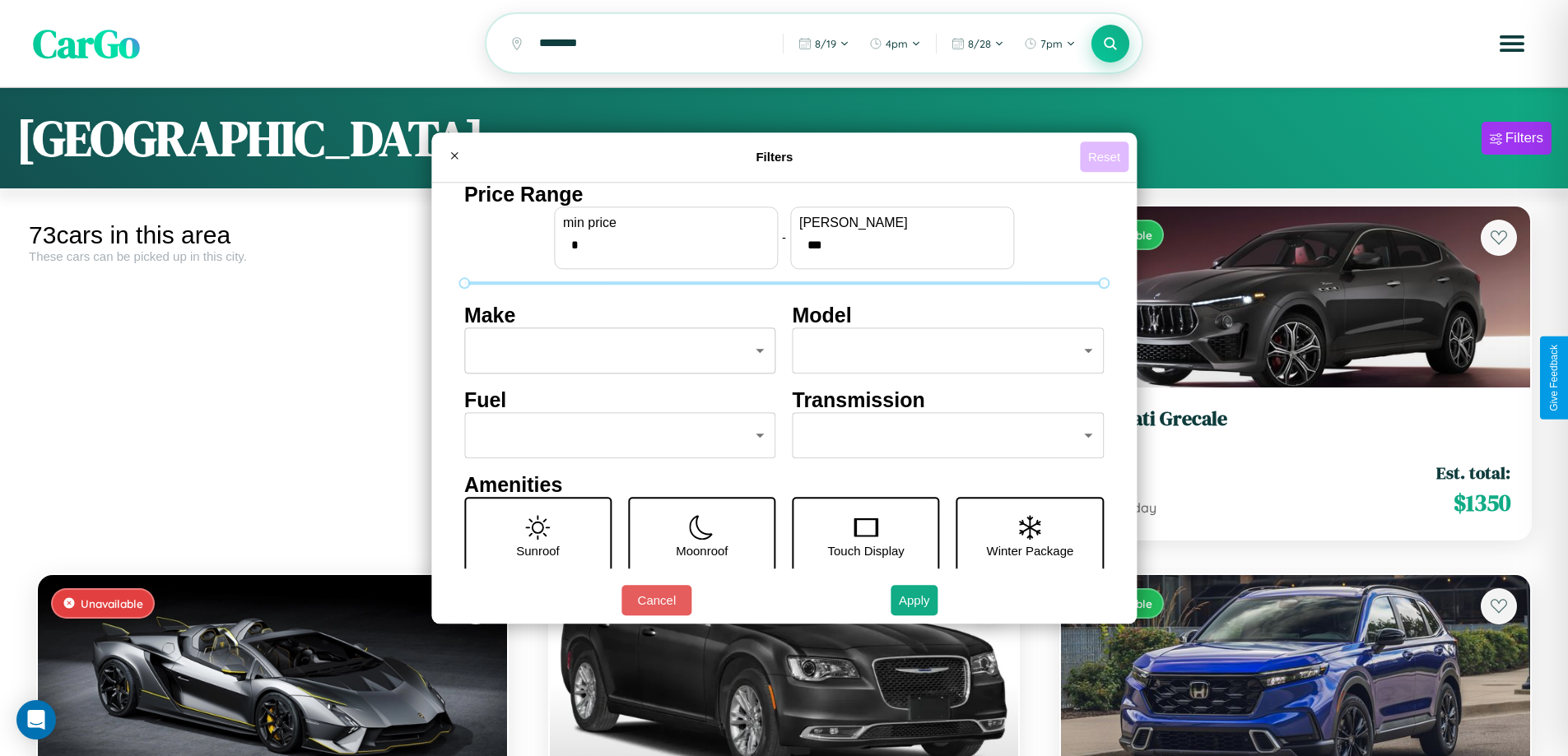
click at [1106, 156] on button "Reset" at bounding box center [1104, 157] width 49 height 31
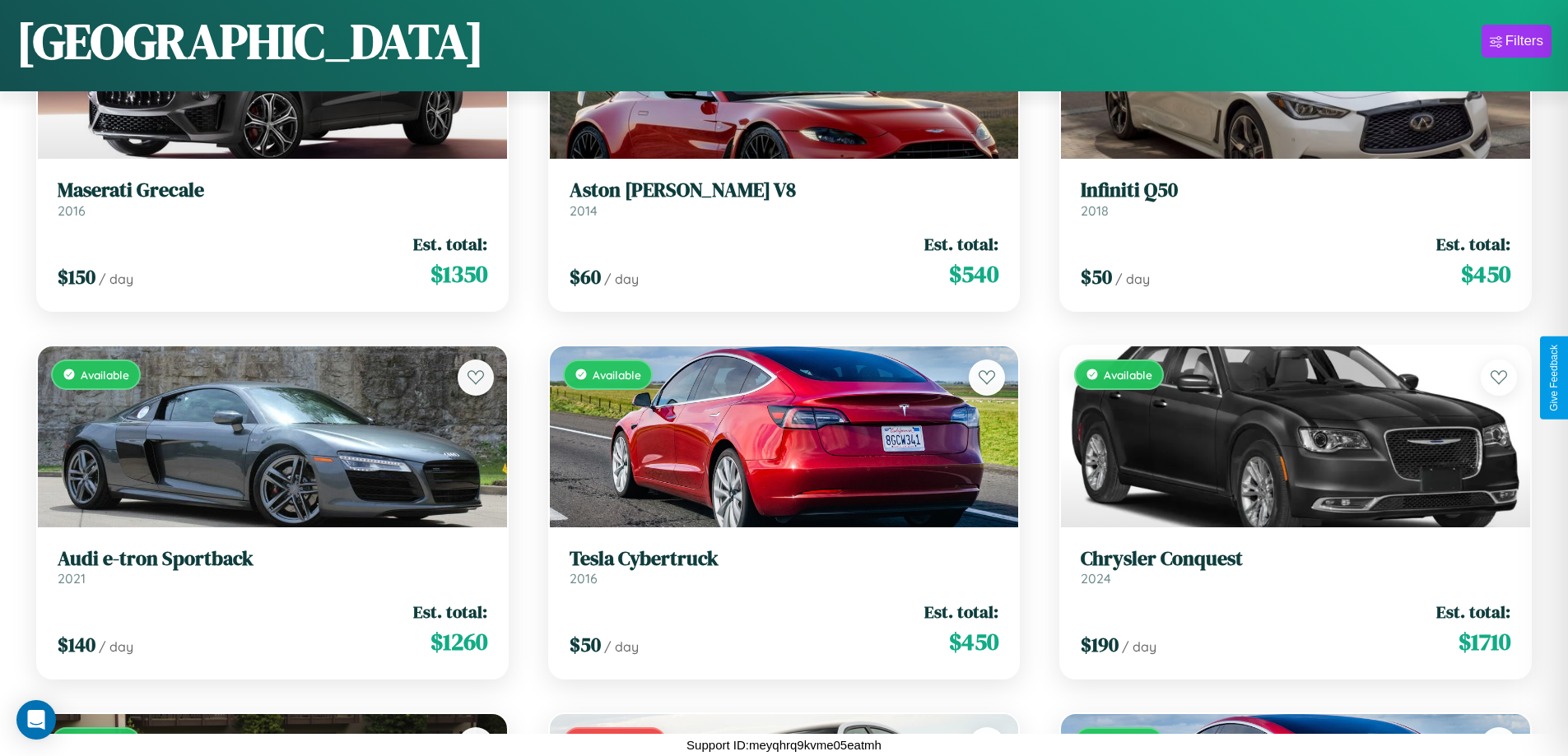
scroll to position [4285, 0]
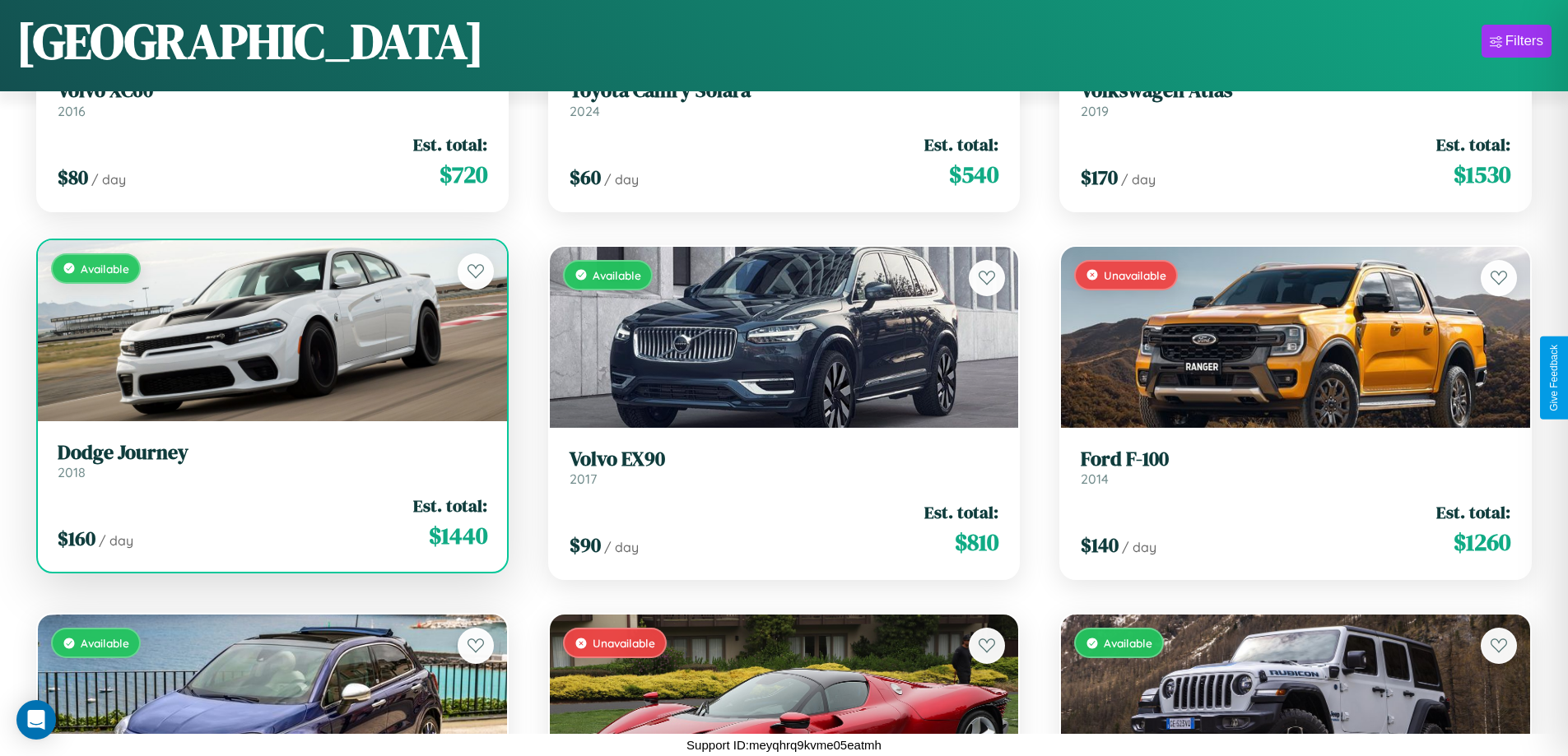
click at [270, 464] on link "Dodge Journey 2018" at bounding box center [272, 461] width 430 height 41
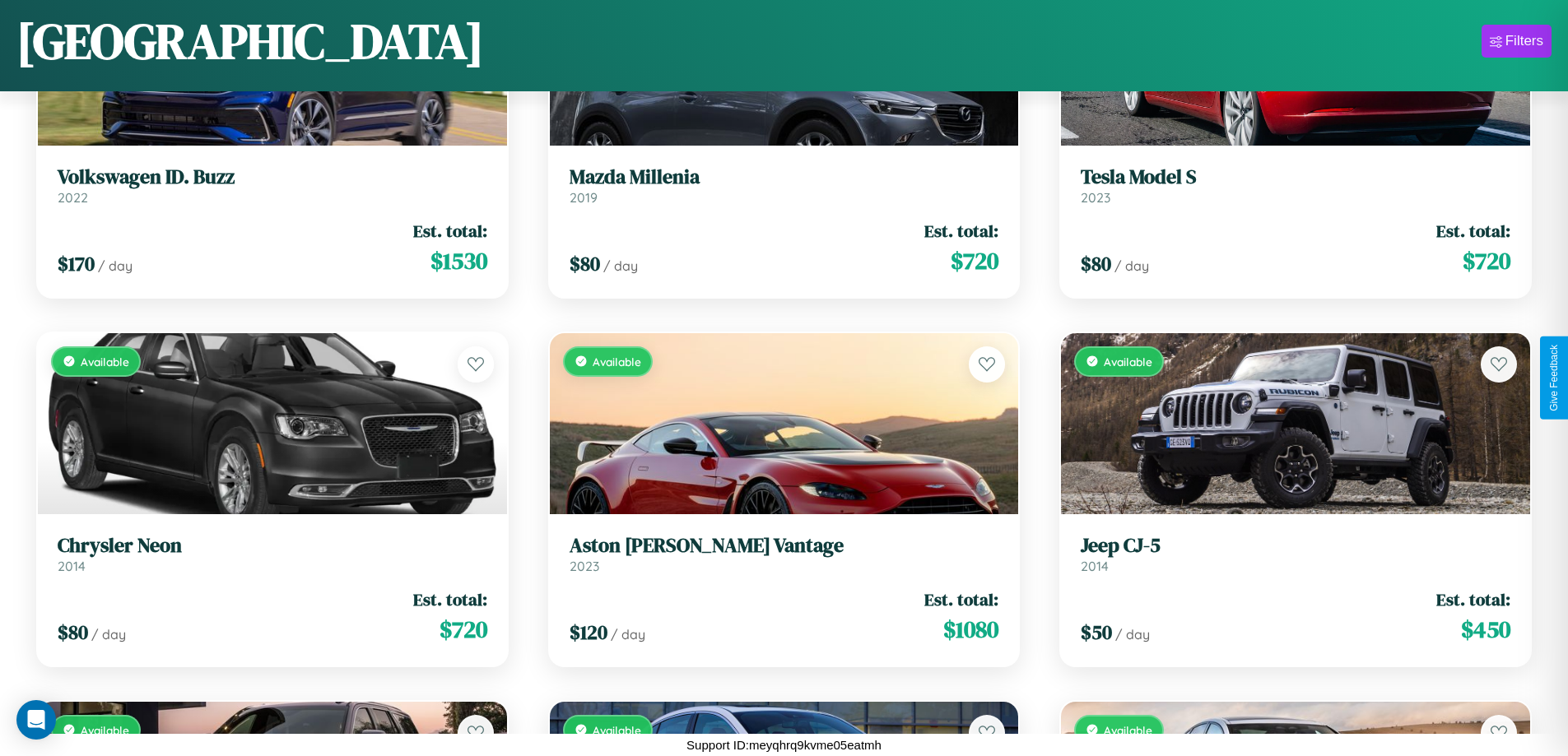
scroll to position [7601, 0]
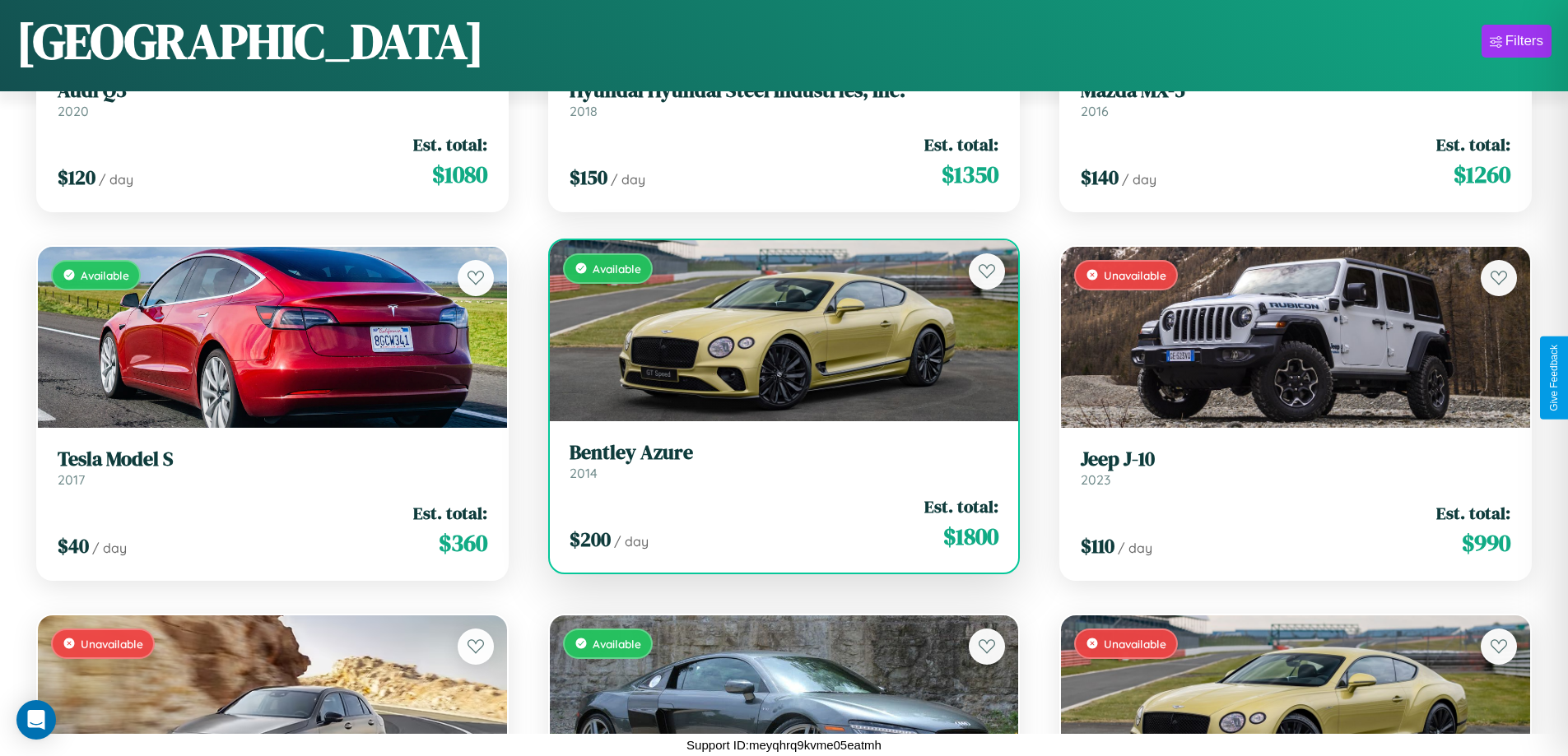
click at [777, 461] on h3 "Bentley Azure" at bounding box center [784, 453] width 430 height 24
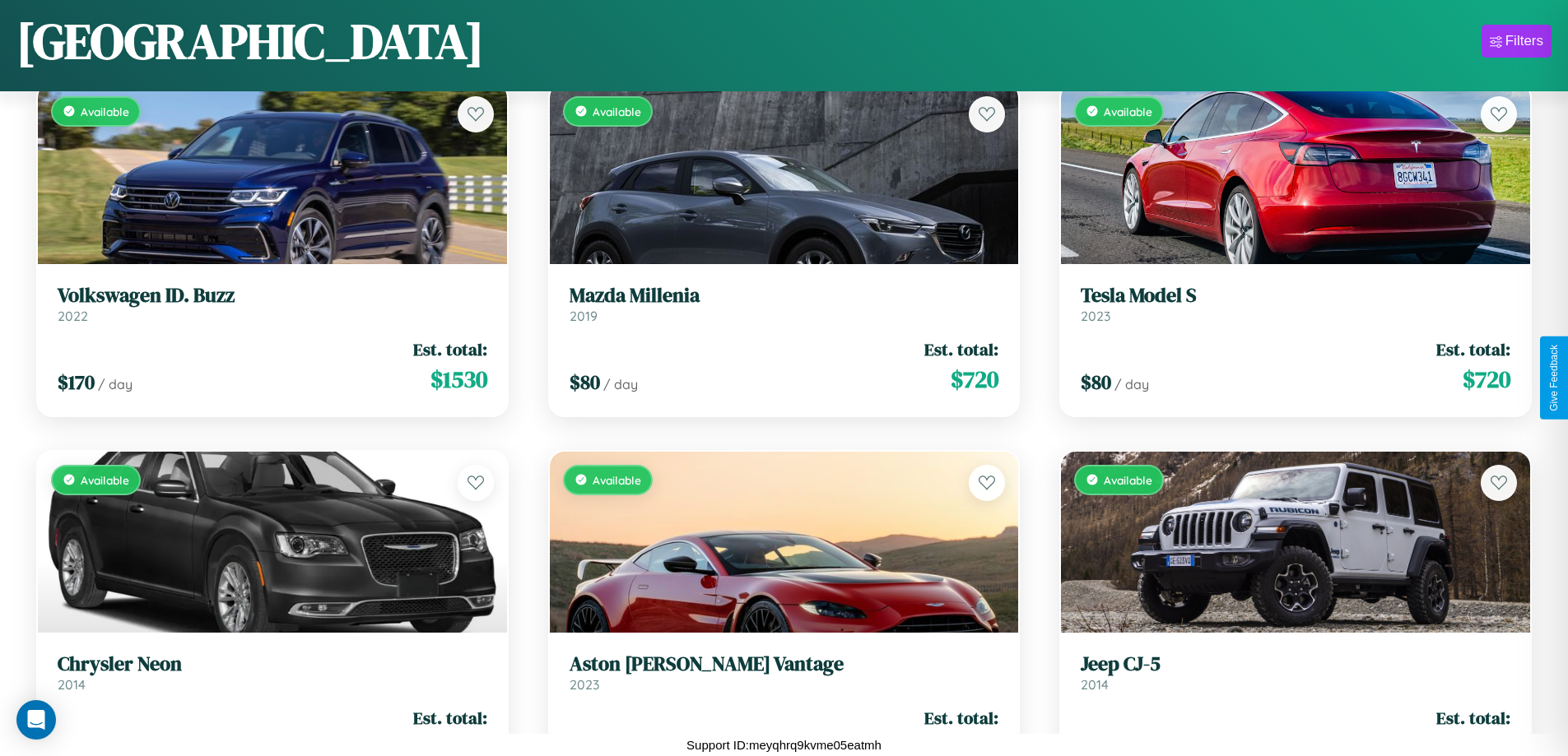
scroll to position [5391, 0]
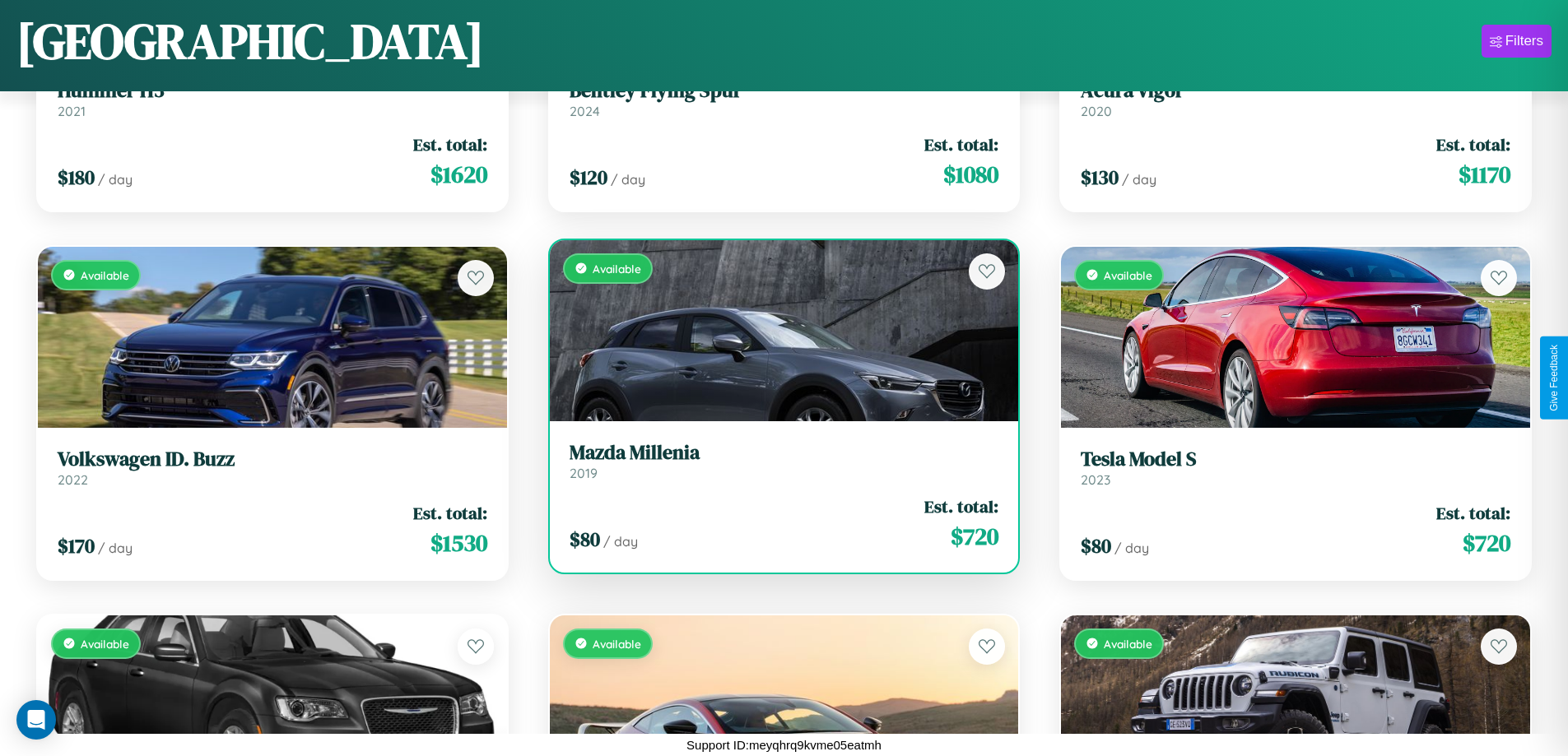
click at [777, 330] on div "Available" at bounding box center [784, 331] width 469 height 181
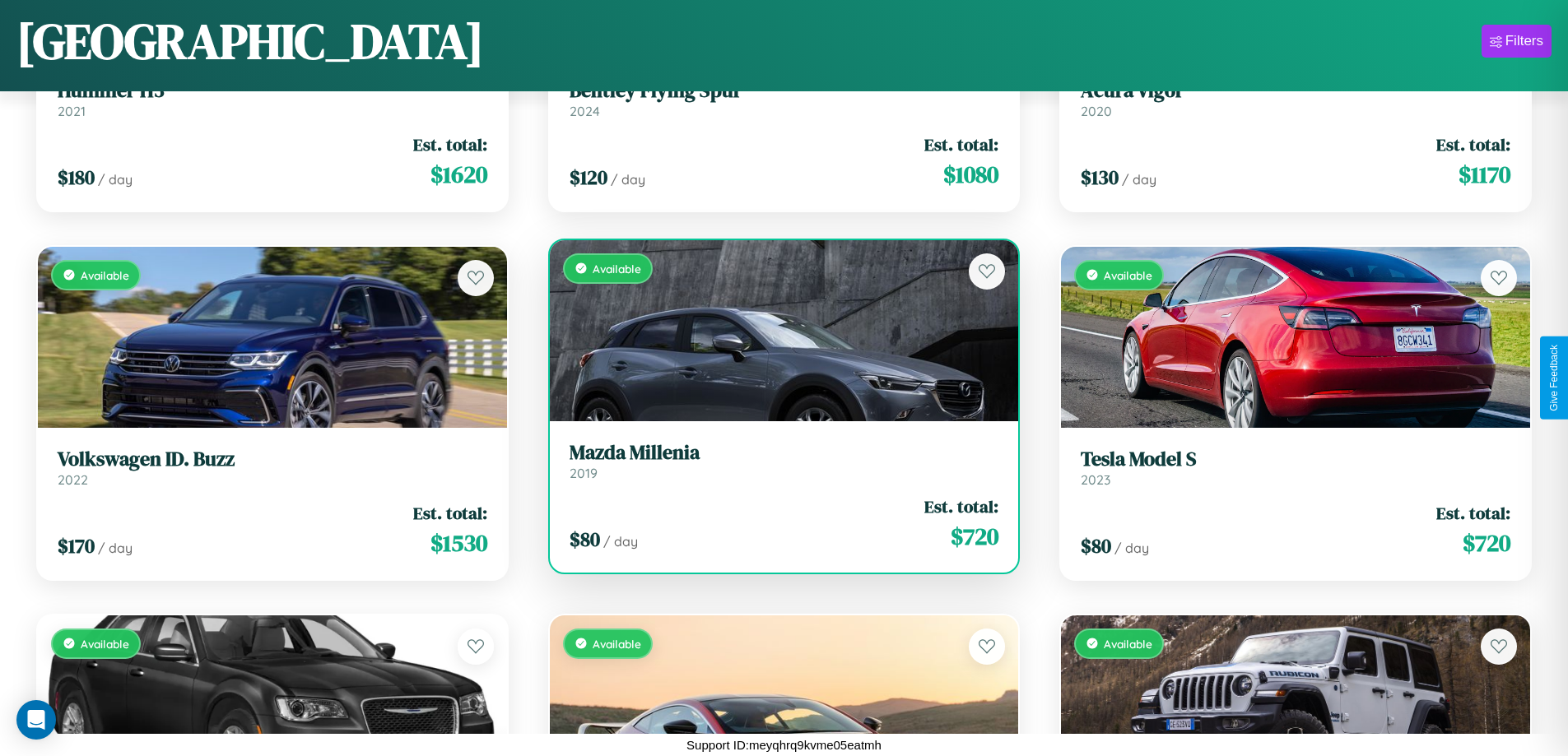
click at [777, 330] on div "Available" at bounding box center [784, 331] width 469 height 181
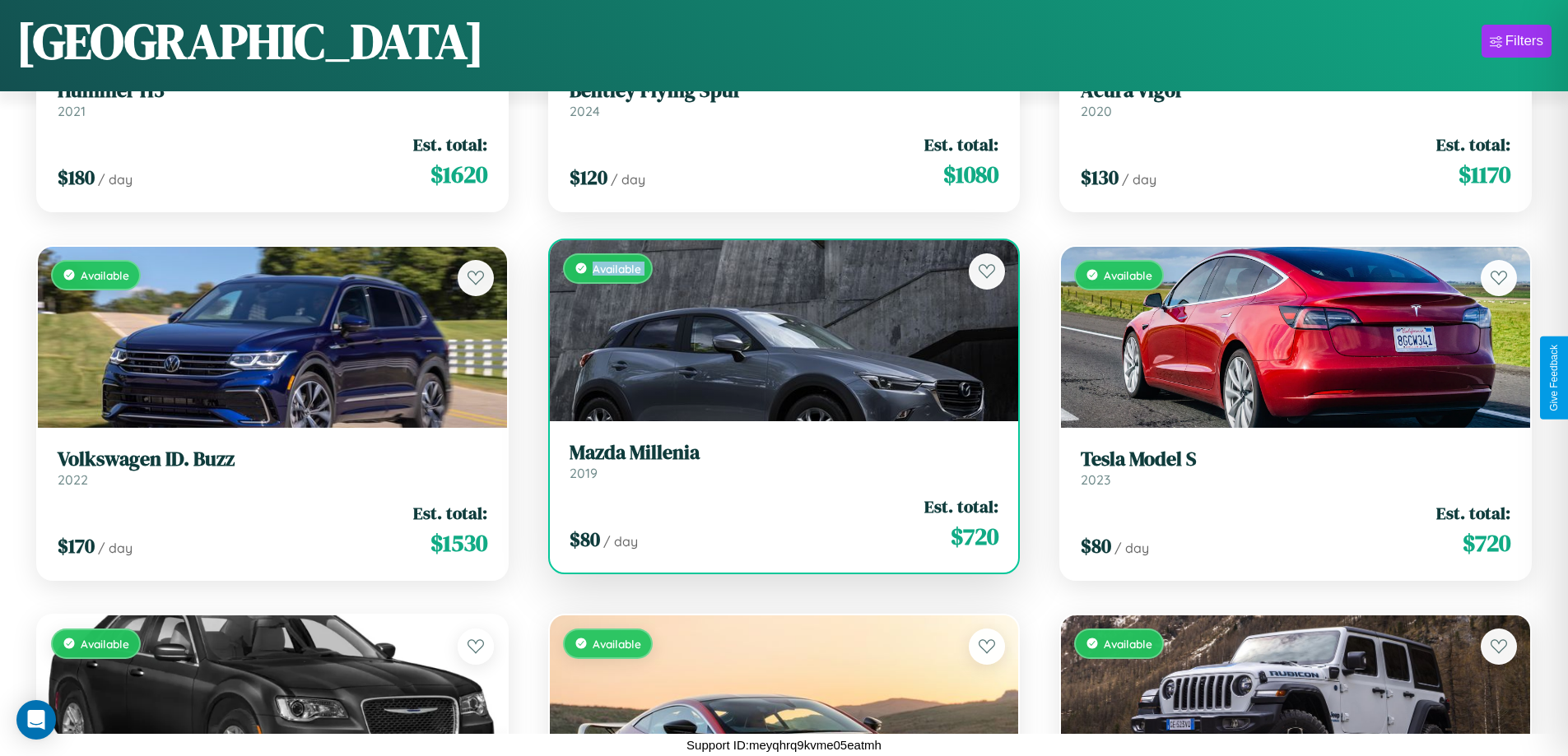
click at [777, 330] on div "Available" at bounding box center [784, 331] width 469 height 181
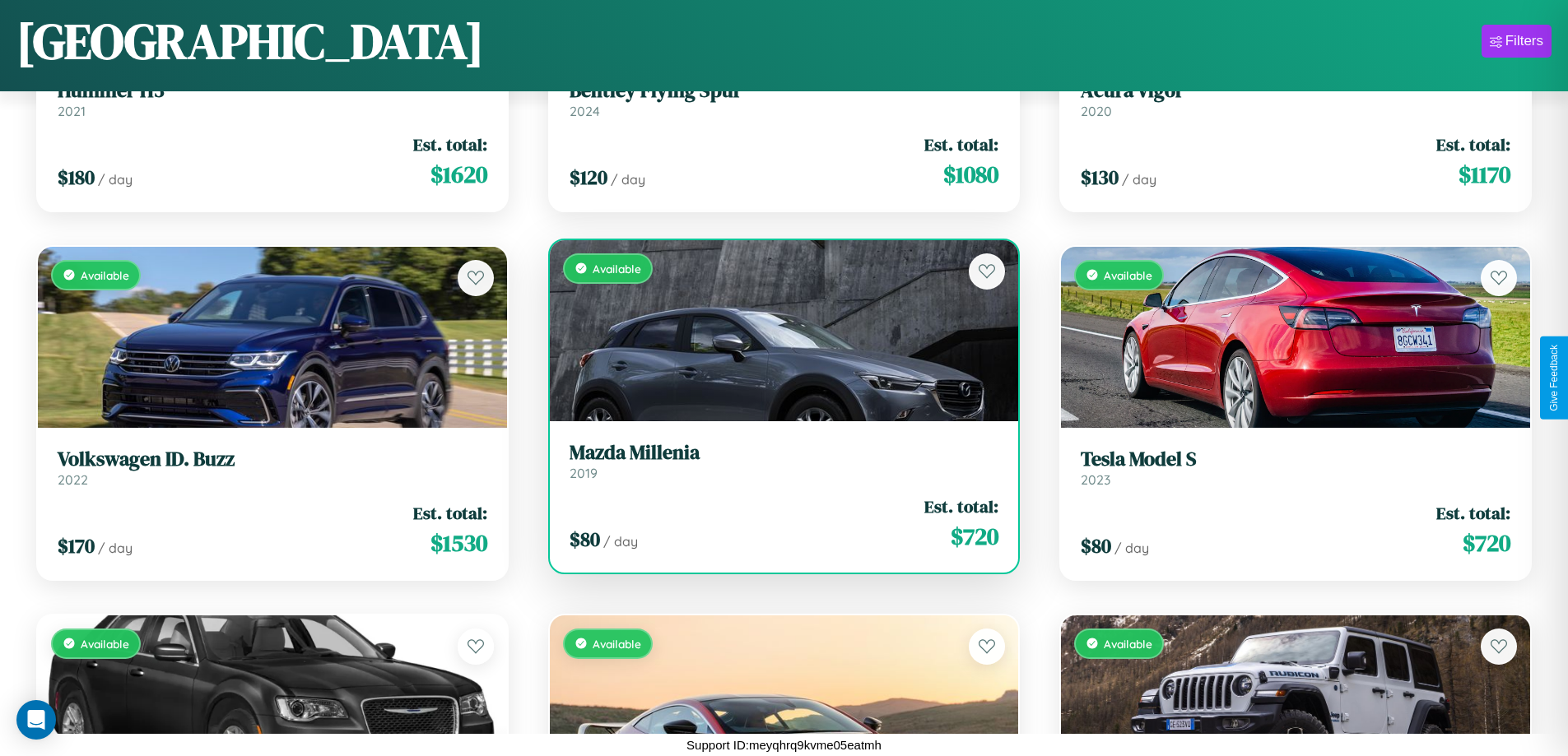
click at [777, 330] on div "Available" at bounding box center [784, 331] width 469 height 181
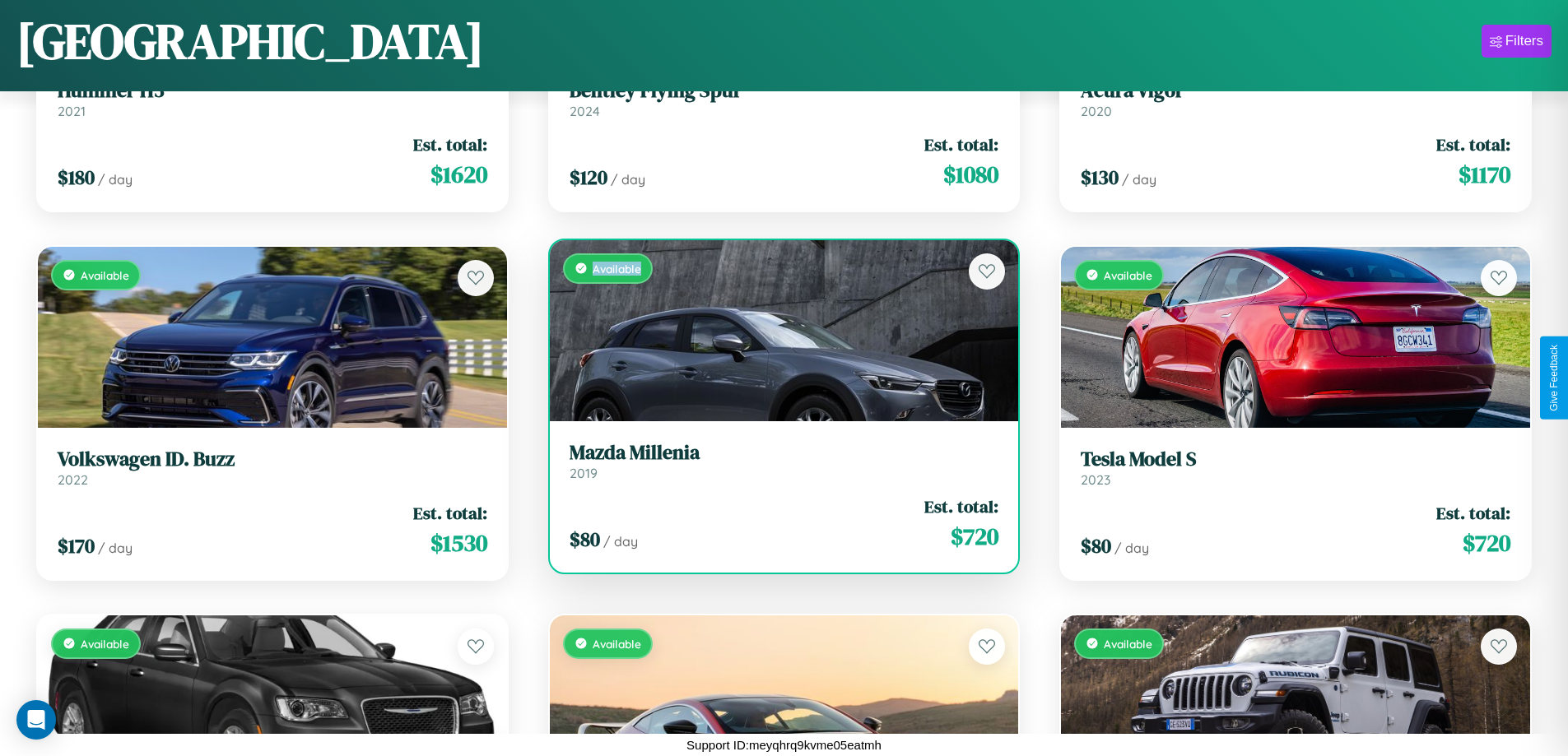
click at [777, 330] on div "Available" at bounding box center [784, 331] width 469 height 181
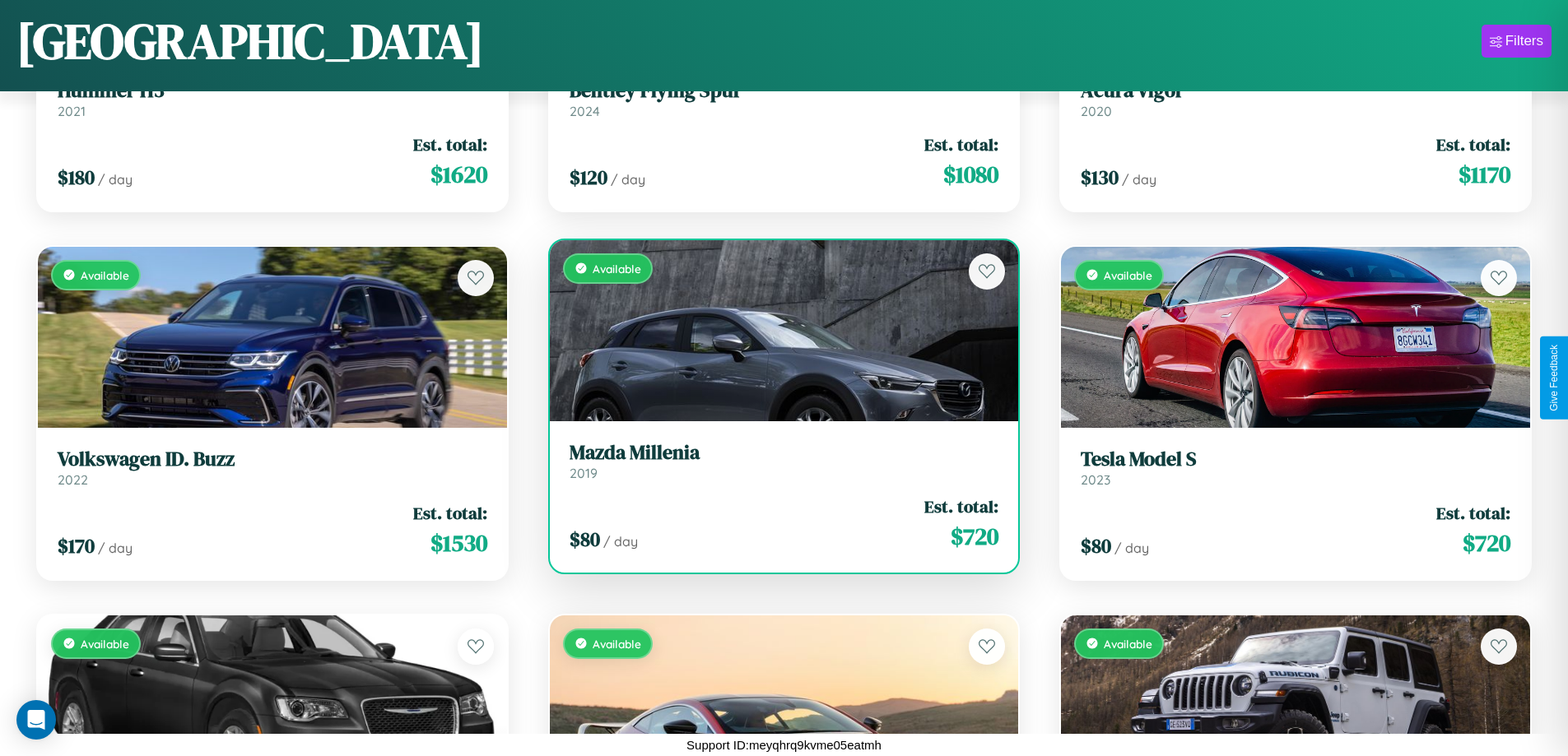
click at [777, 461] on h3 "Mazda Millenia" at bounding box center [784, 453] width 430 height 24
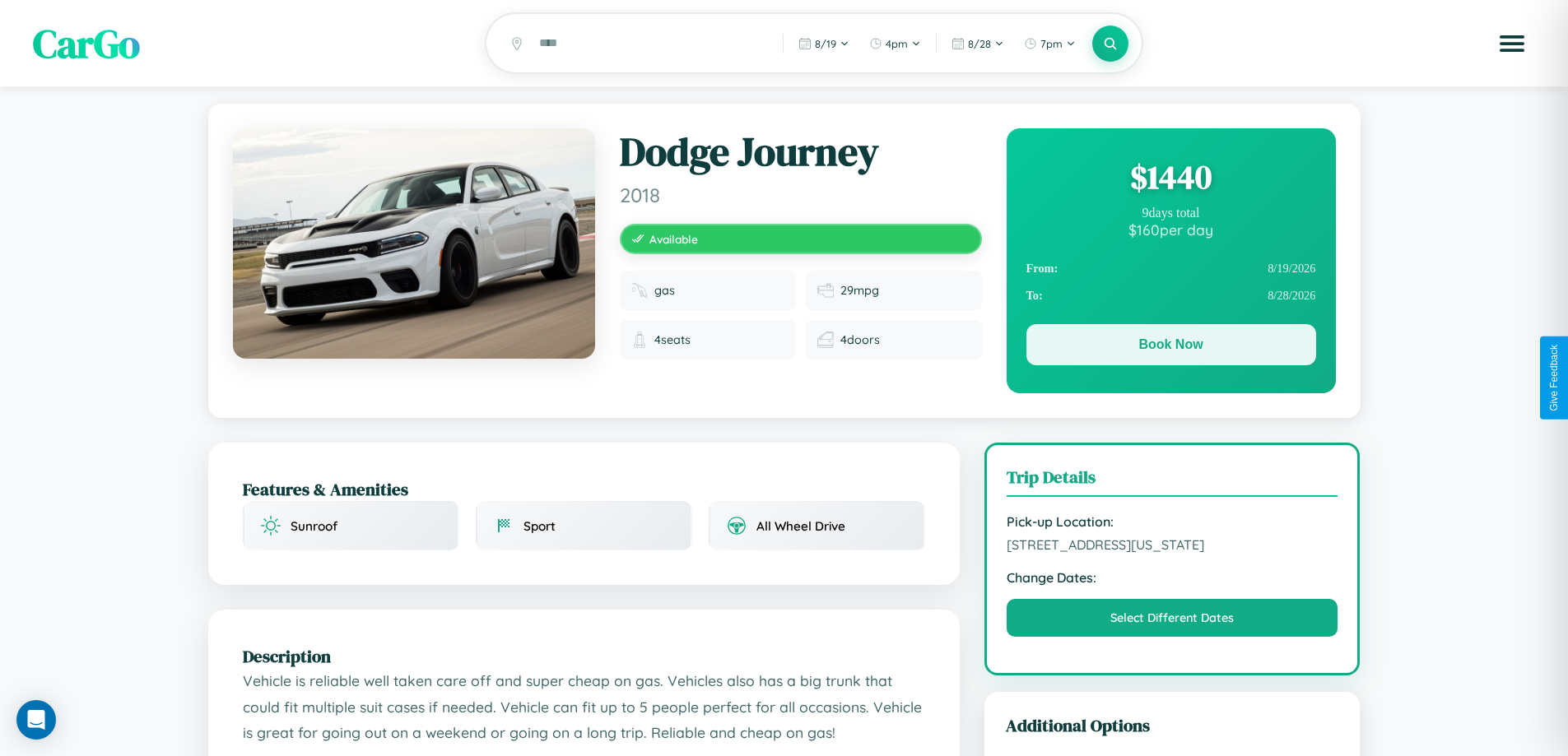
click at [1170, 348] on button "Book Now" at bounding box center [1171, 345] width 290 height 41
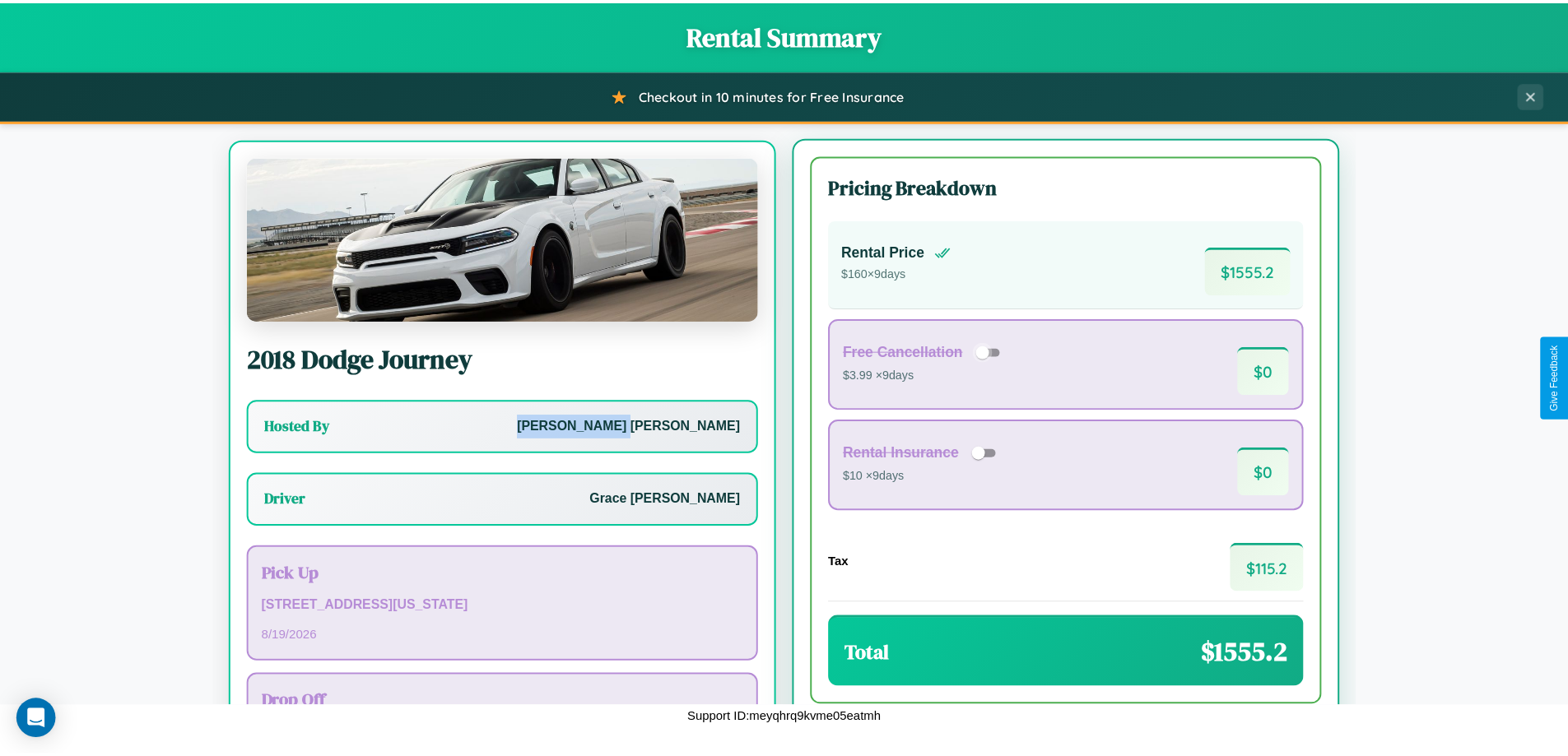
scroll to position [76, 0]
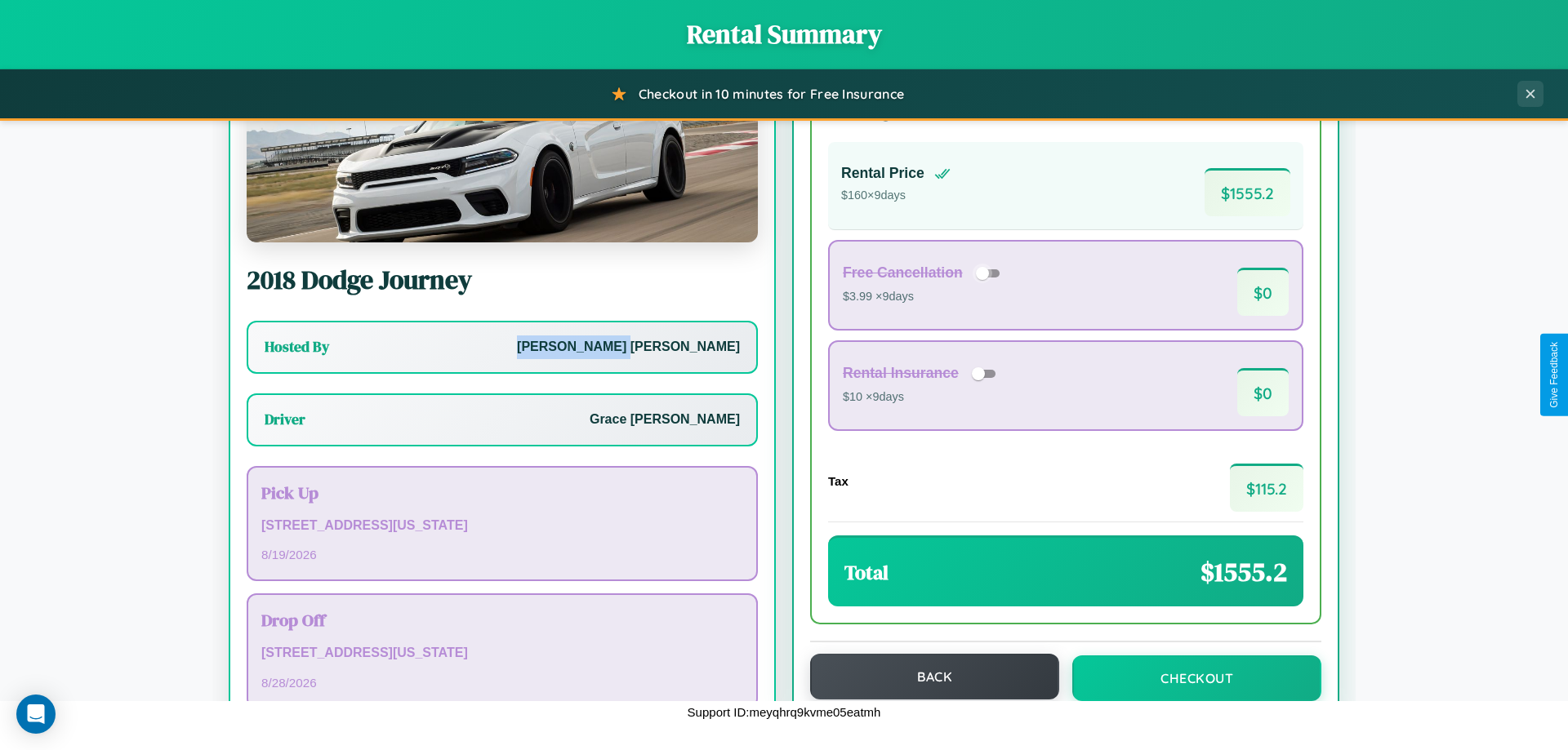
click at [927, 677] on button "Back" at bounding box center [935, 677] width 249 height 46
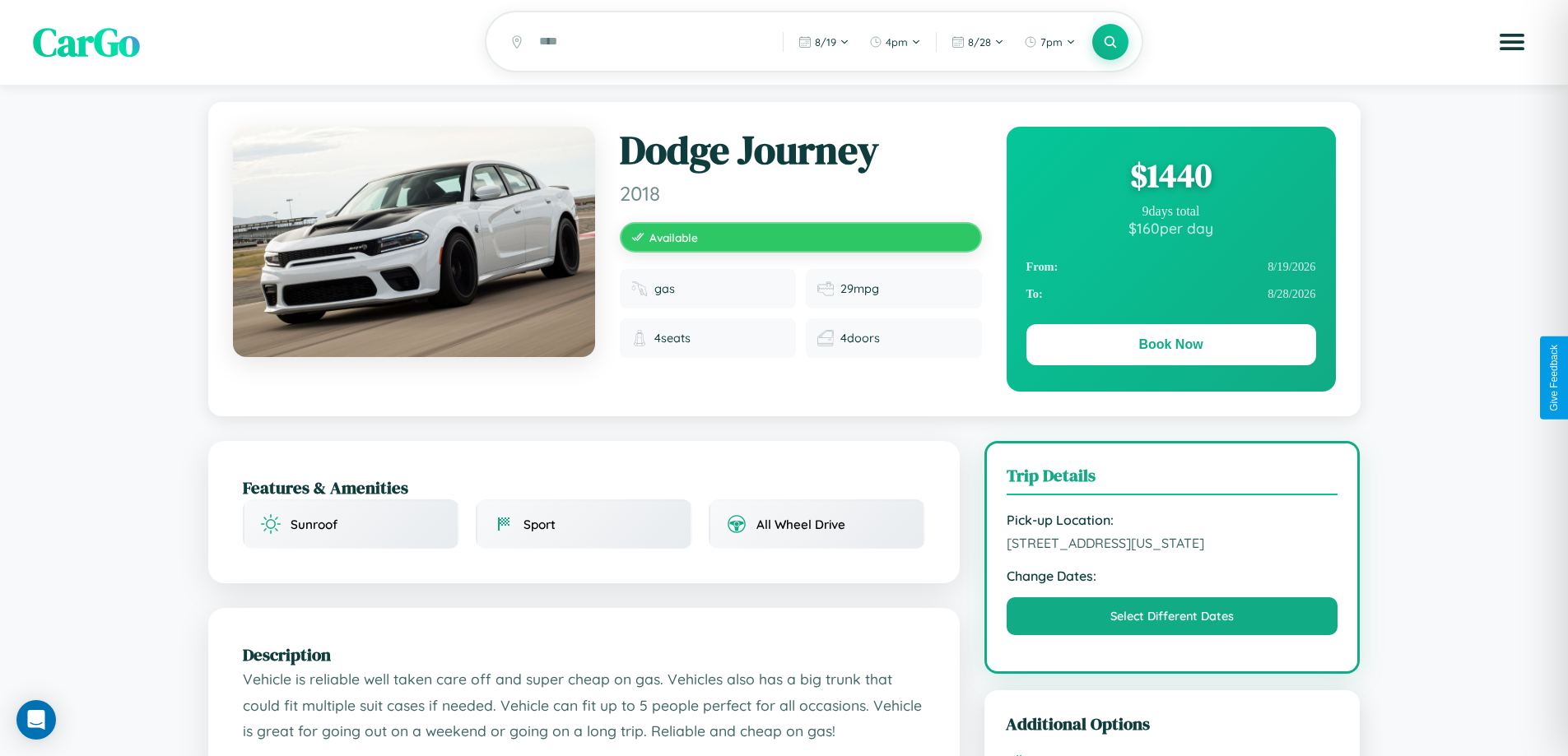
scroll to position [330, 0]
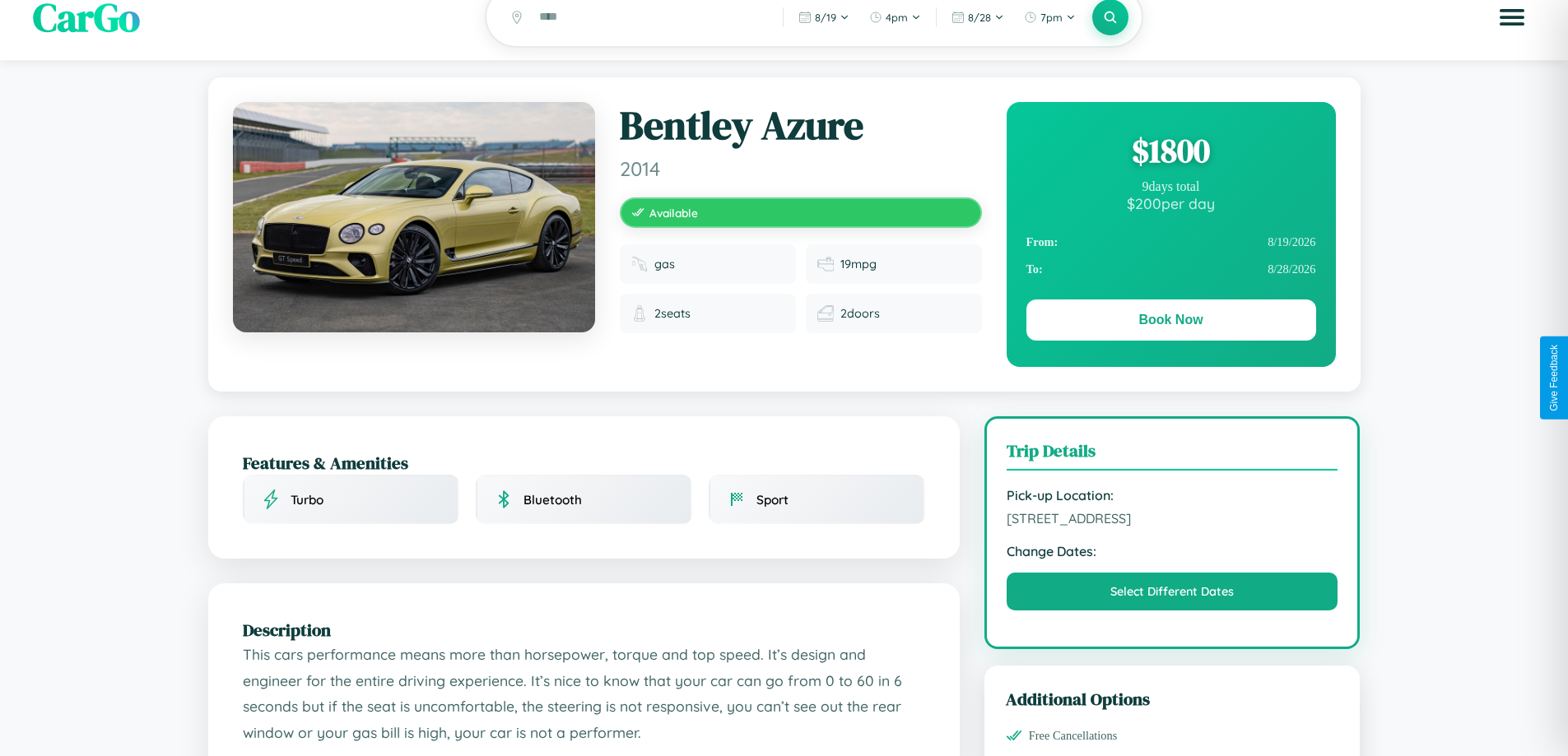
scroll to position [933, 0]
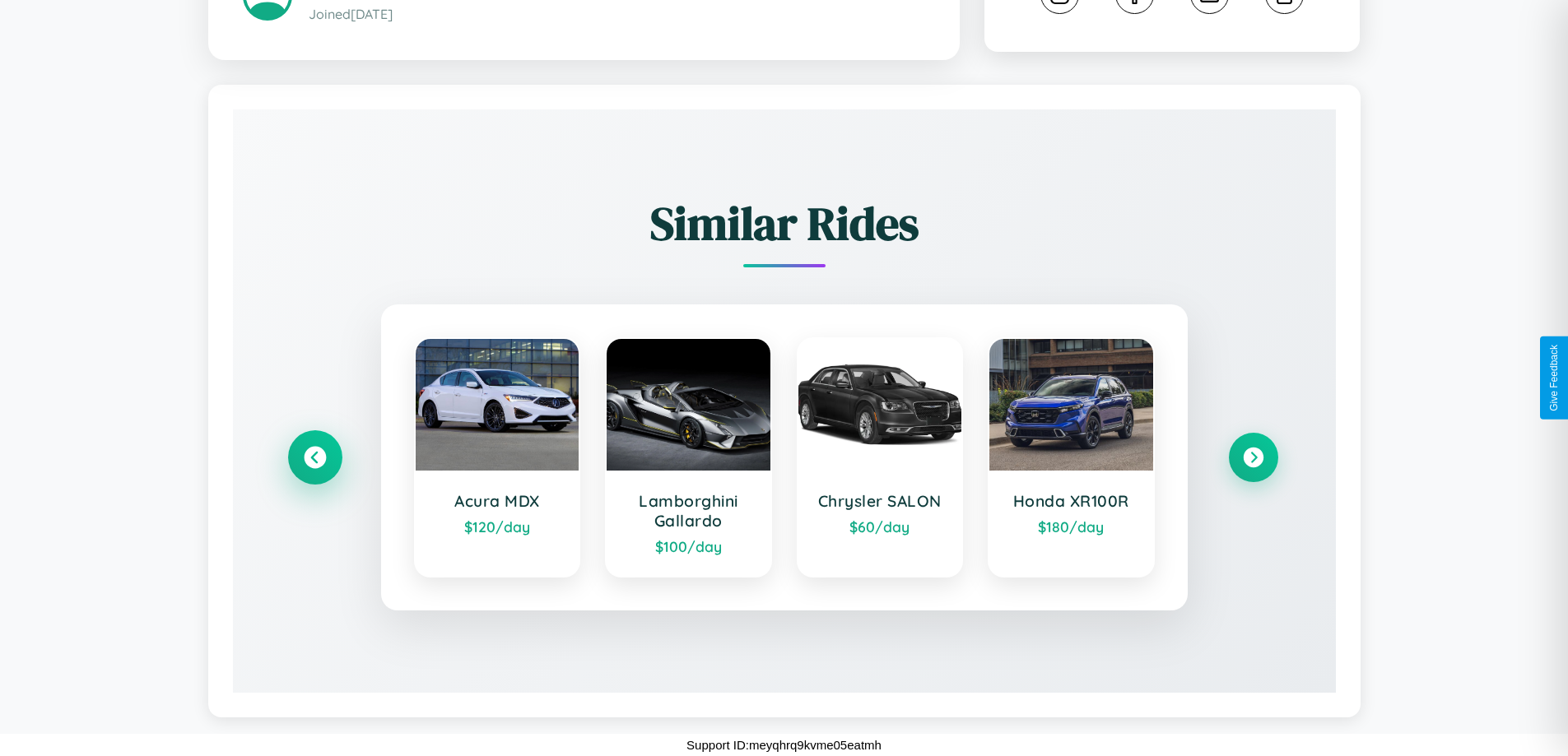
click at [315, 457] on icon at bounding box center [315, 457] width 22 height 22
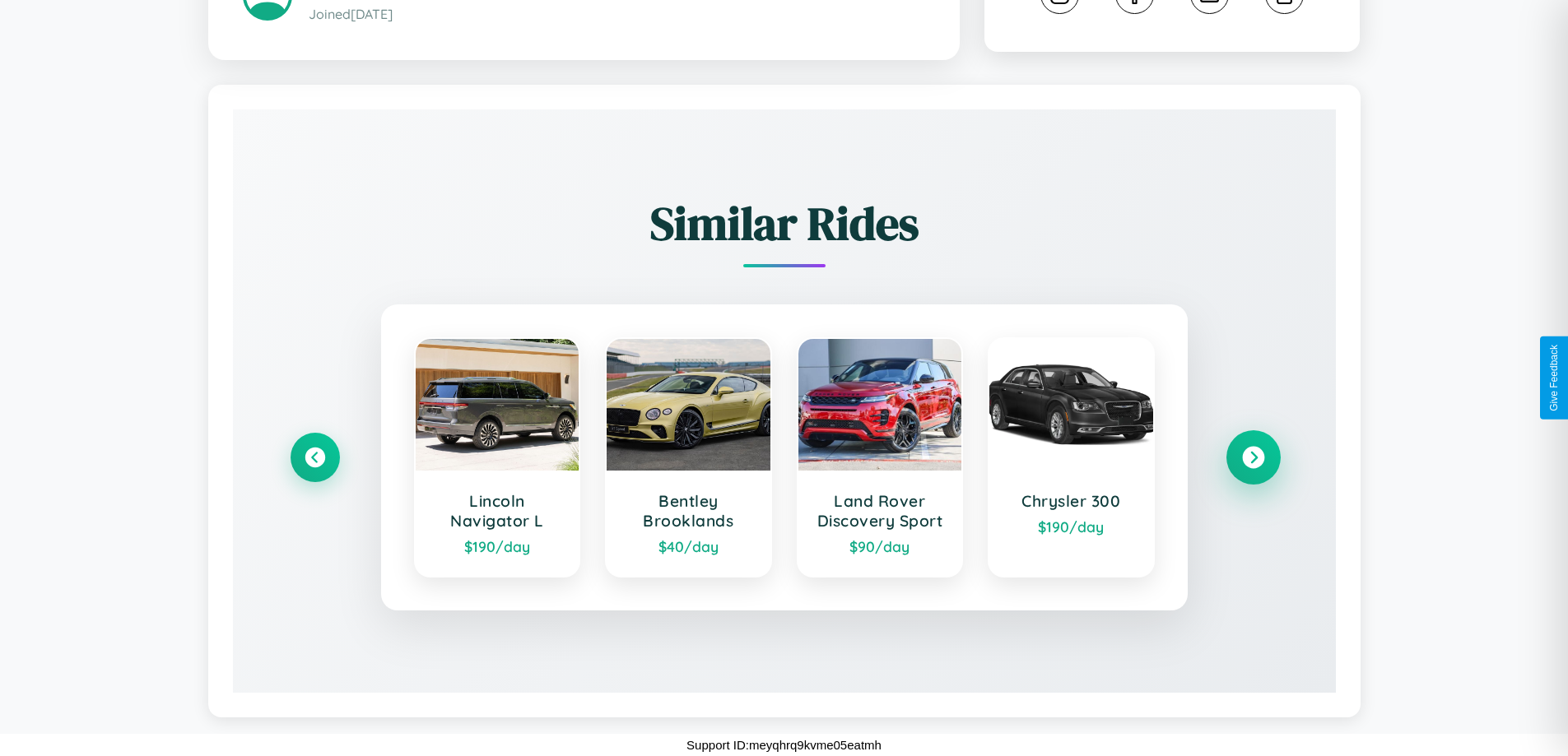
click at [1253, 457] on icon at bounding box center [1253, 457] width 22 height 22
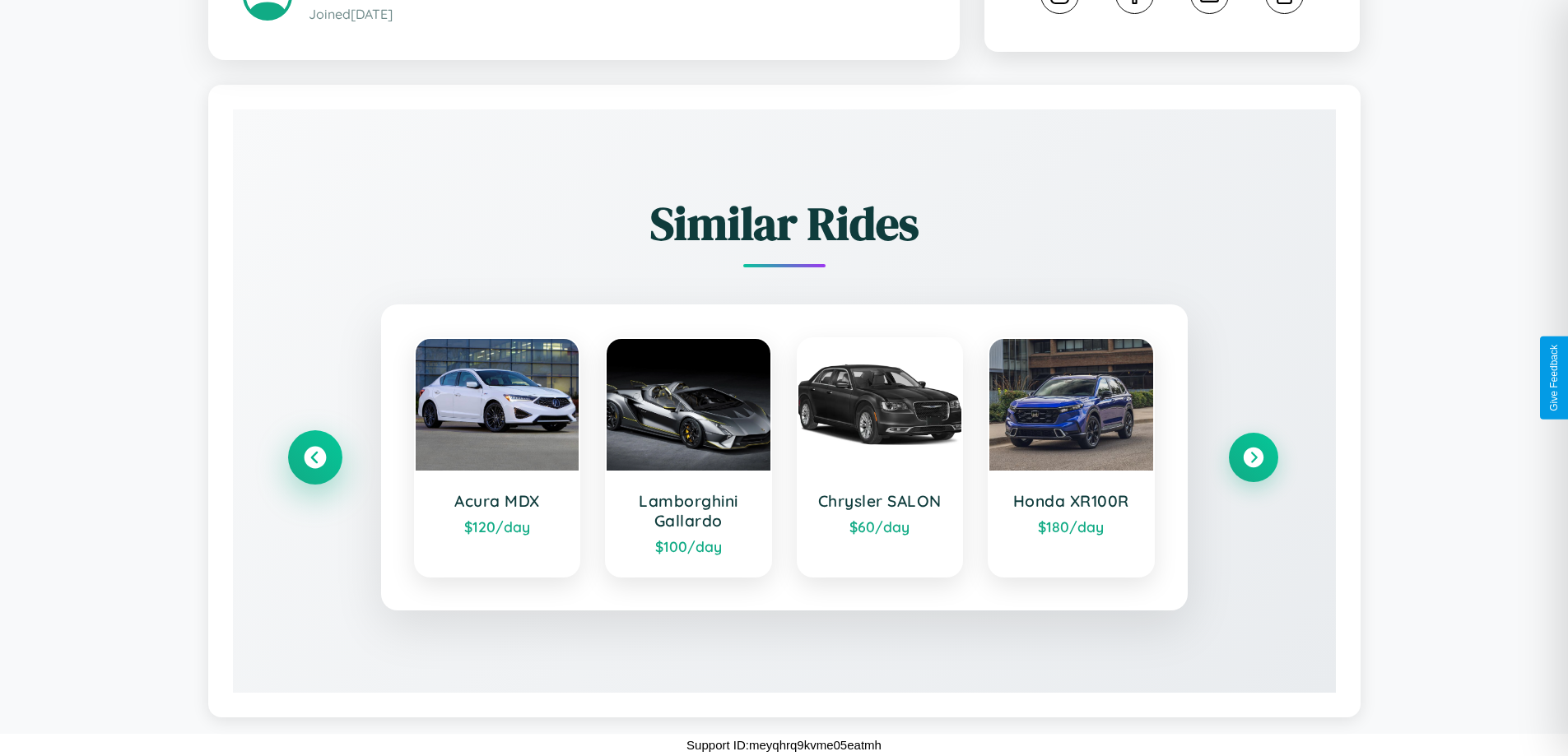
click at [315, 457] on icon at bounding box center [315, 457] width 22 height 22
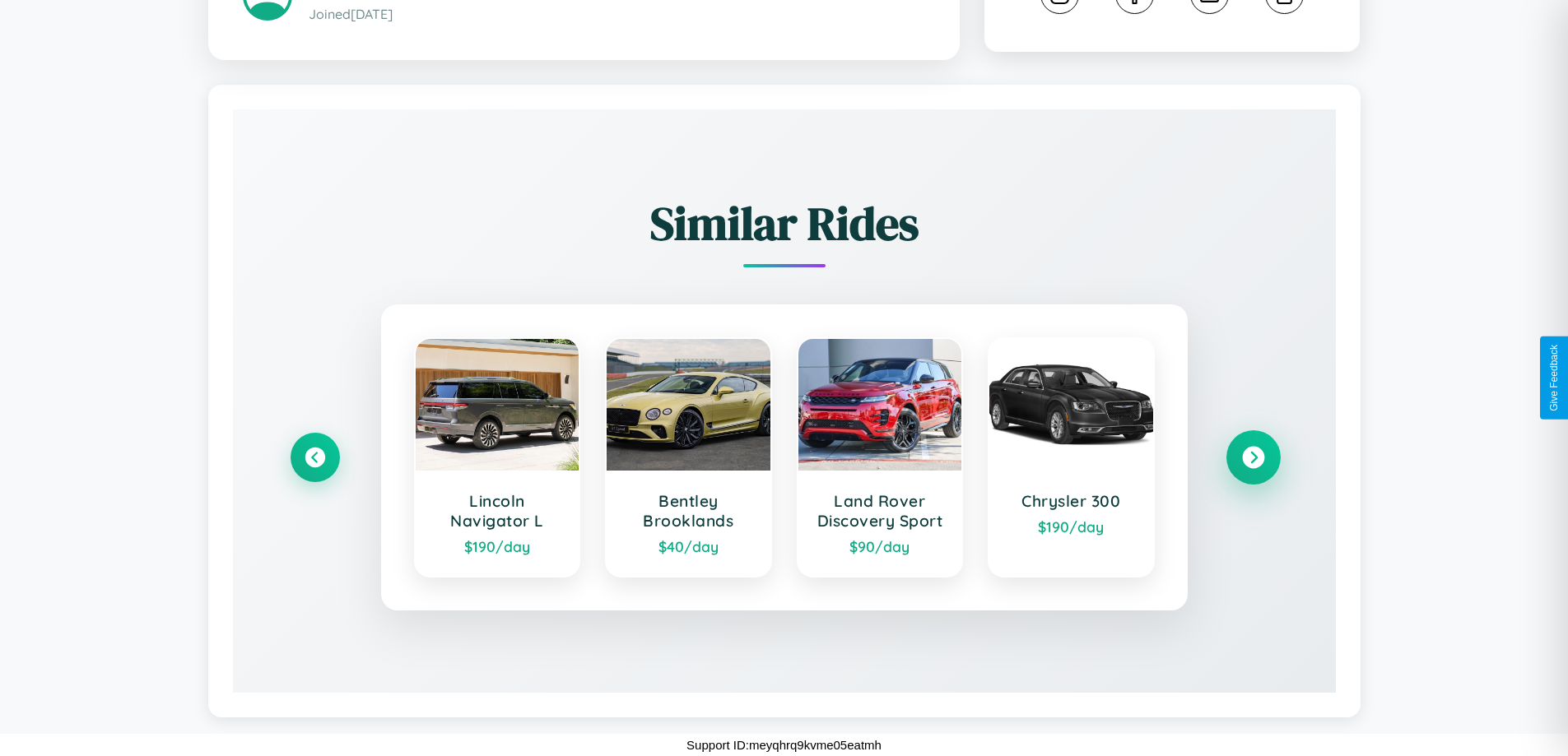
click at [1253, 457] on icon at bounding box center [1253, 457] width 22 height 22
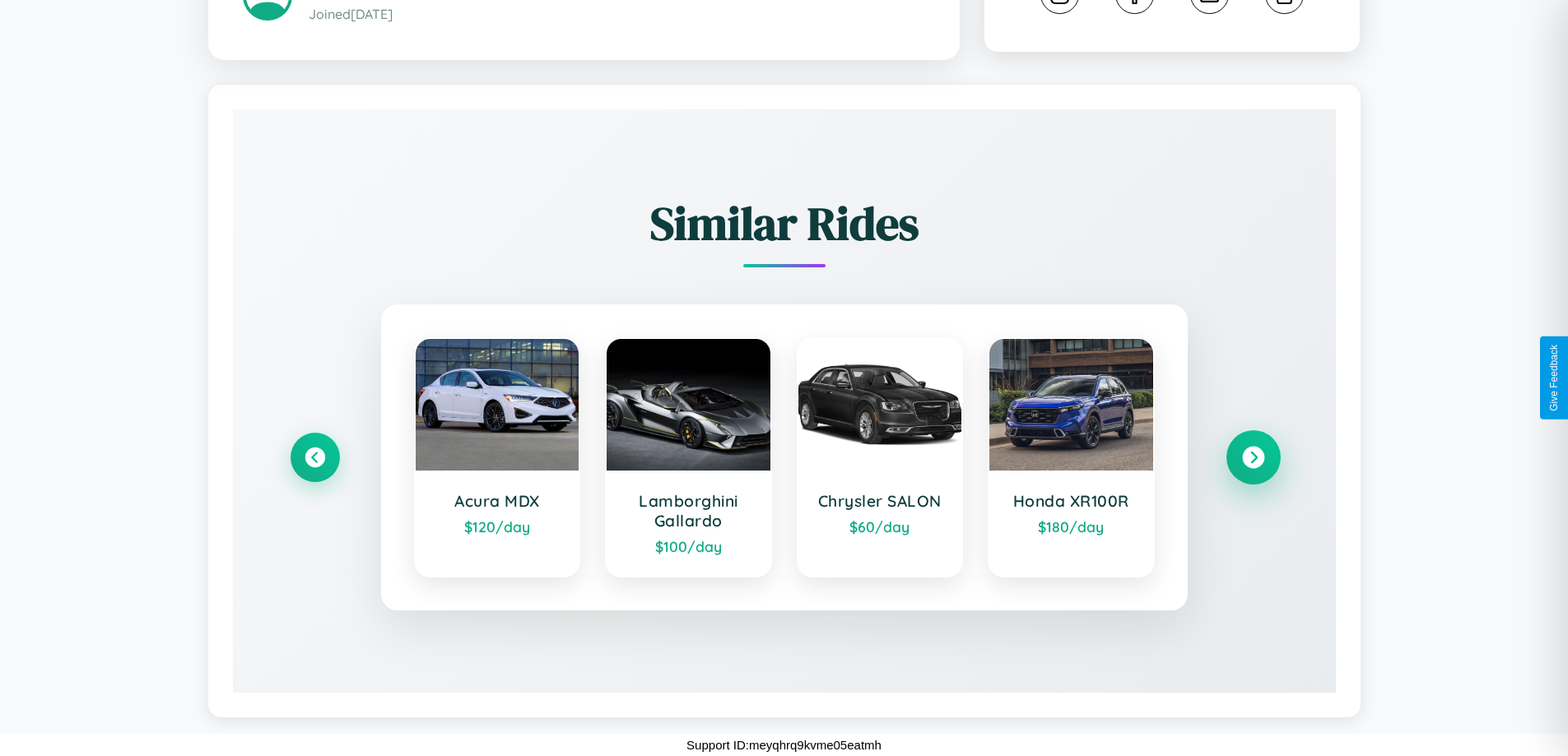
click at [1253, 457] on icon at bounding box center [1253, 457] width 22 height 22
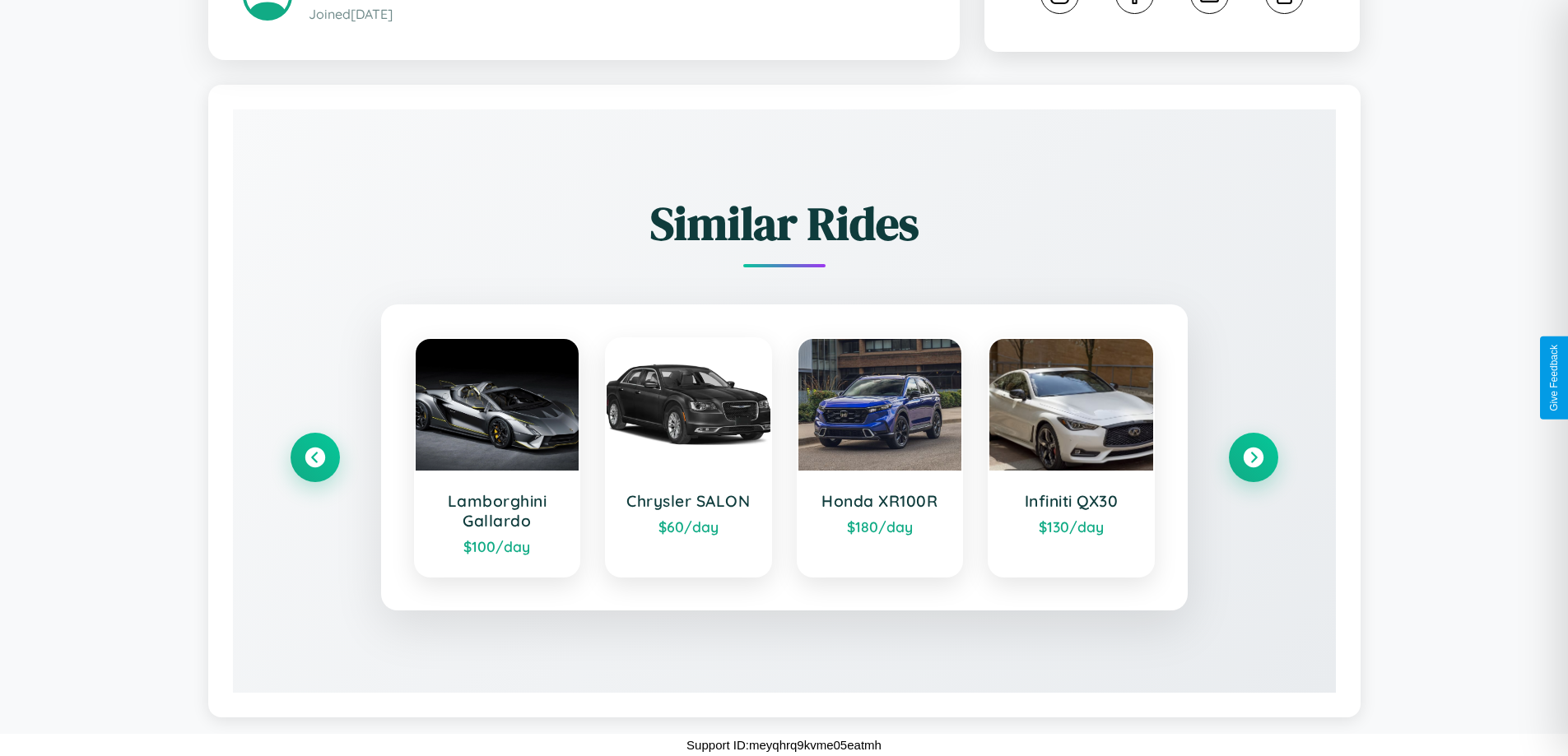
scroll to position [0, 0]
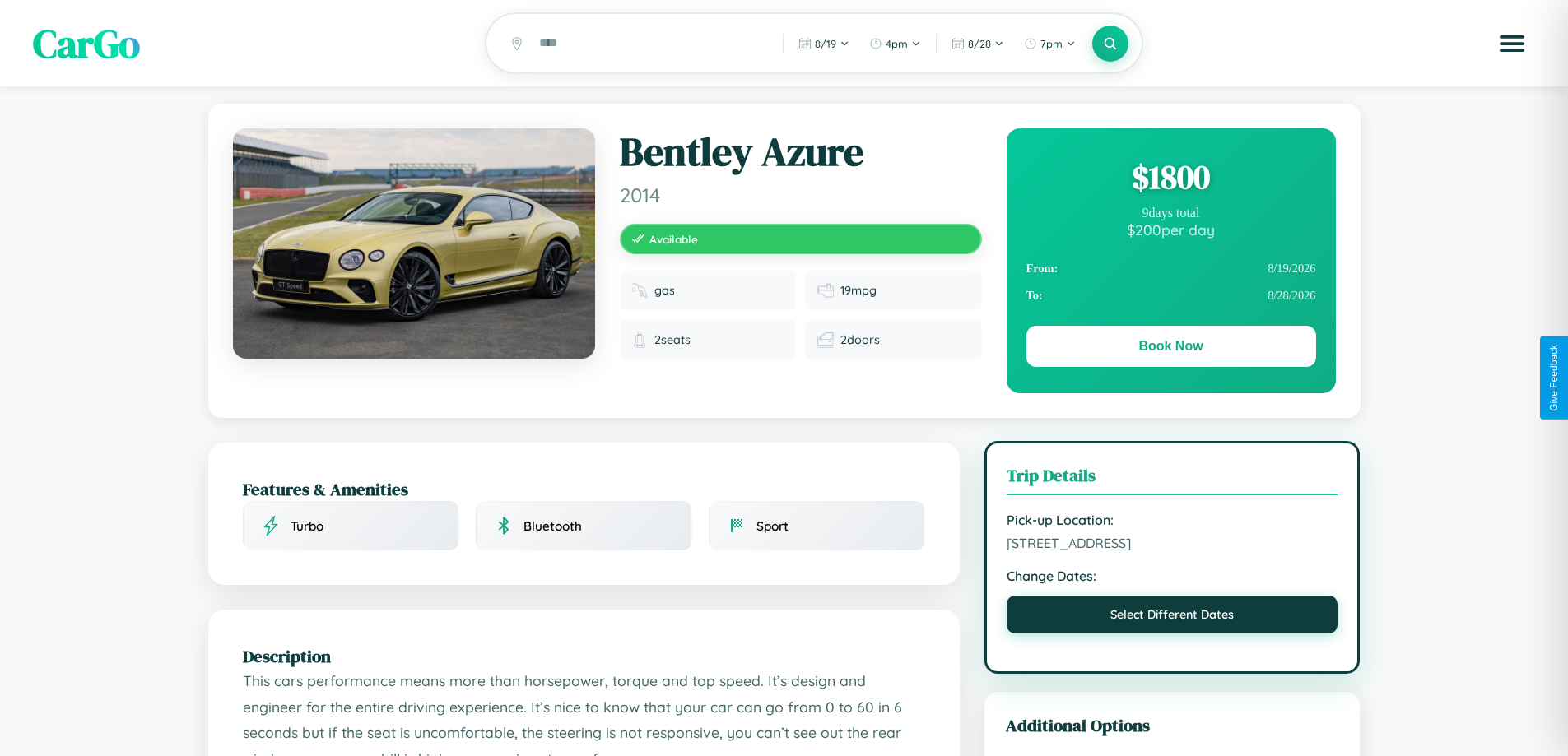
click at [1172, 634] on button "Select Different Dates" at bounding box center [1173, 615] width 332 height 38
select select "*"
select select "****"
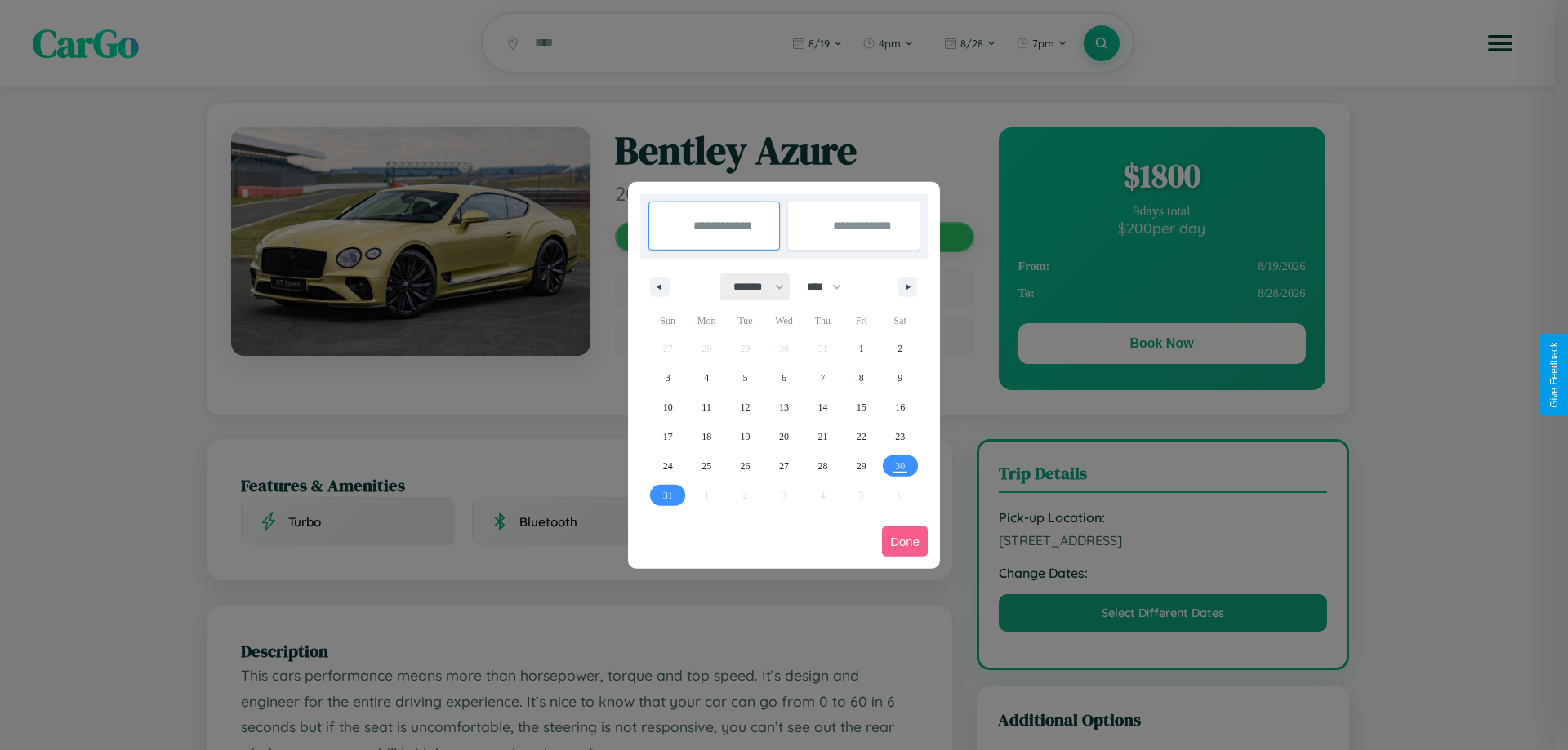
drag, startPoint x: 751, startPoint y: 286, endPoint x: 784, endPoint y: 328, distance: 53.4
click at [751, 286] on select "******* ******** ***** ***** *** **** **** ****** ********* ******* ******** **…" at bounding box center [756, 286] width 69 height 27
select select "*"
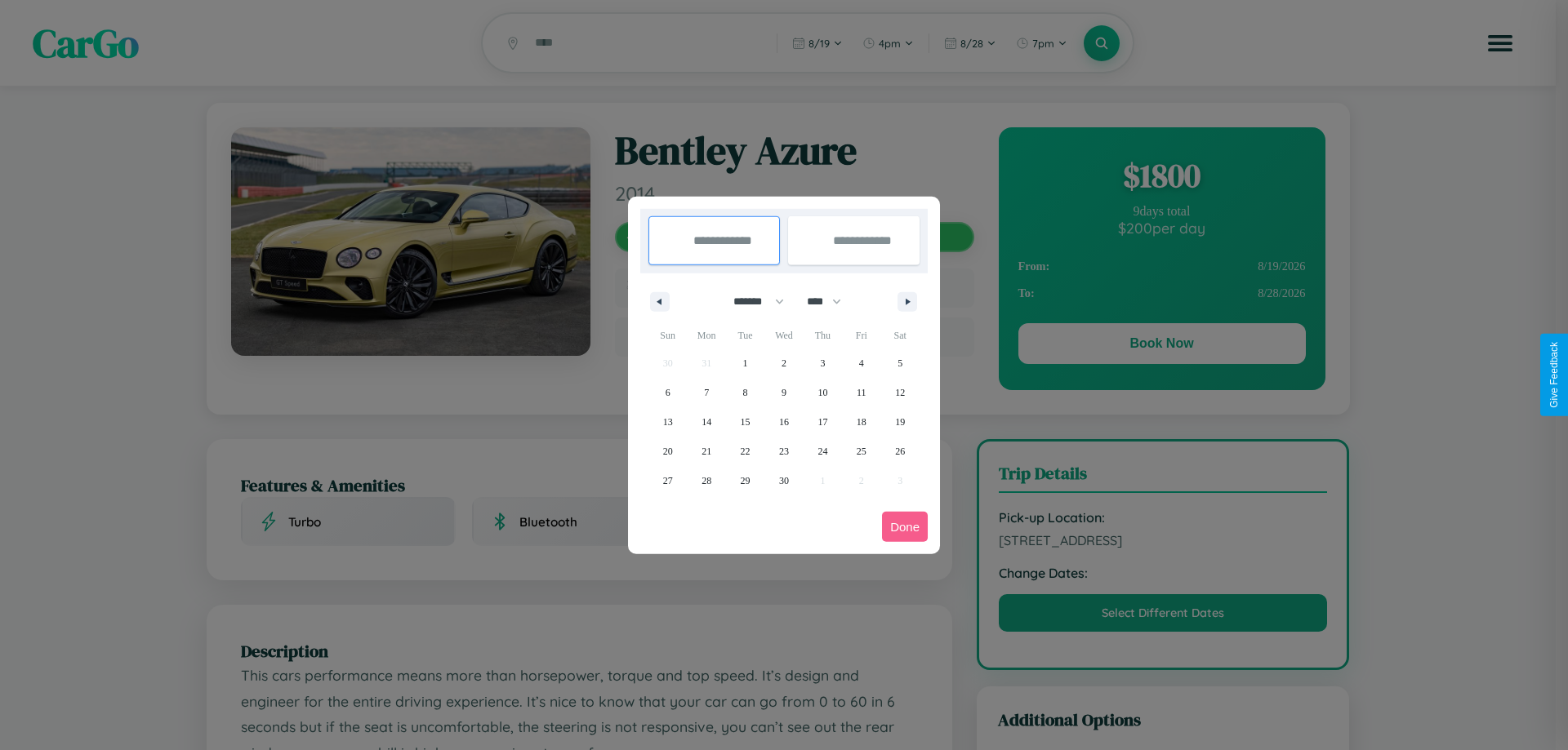
click at [832, 301] on select "**** **** **** **** **** **** **** **** **** **** **** **** **** **** **** ****…" at bounding box center [824, 301] width 49 height 27
select select "****"
click at [783, 450] on span "22" at bounding box center [784, 452] width 10 height 30
type input "**********"
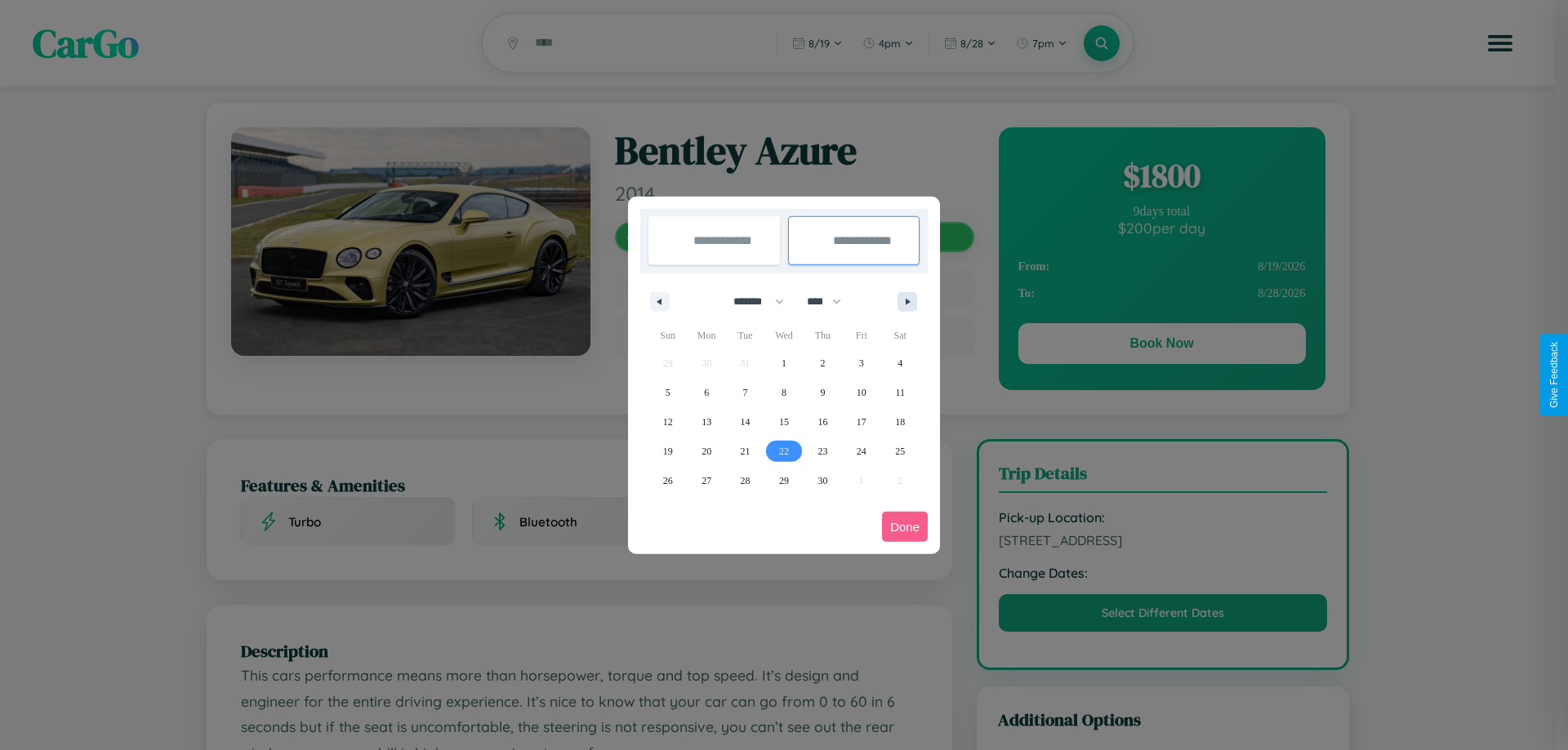
click at [908, 301] on icon "button" at bounding box center [911, 302] width 8 height 7
select select "*"
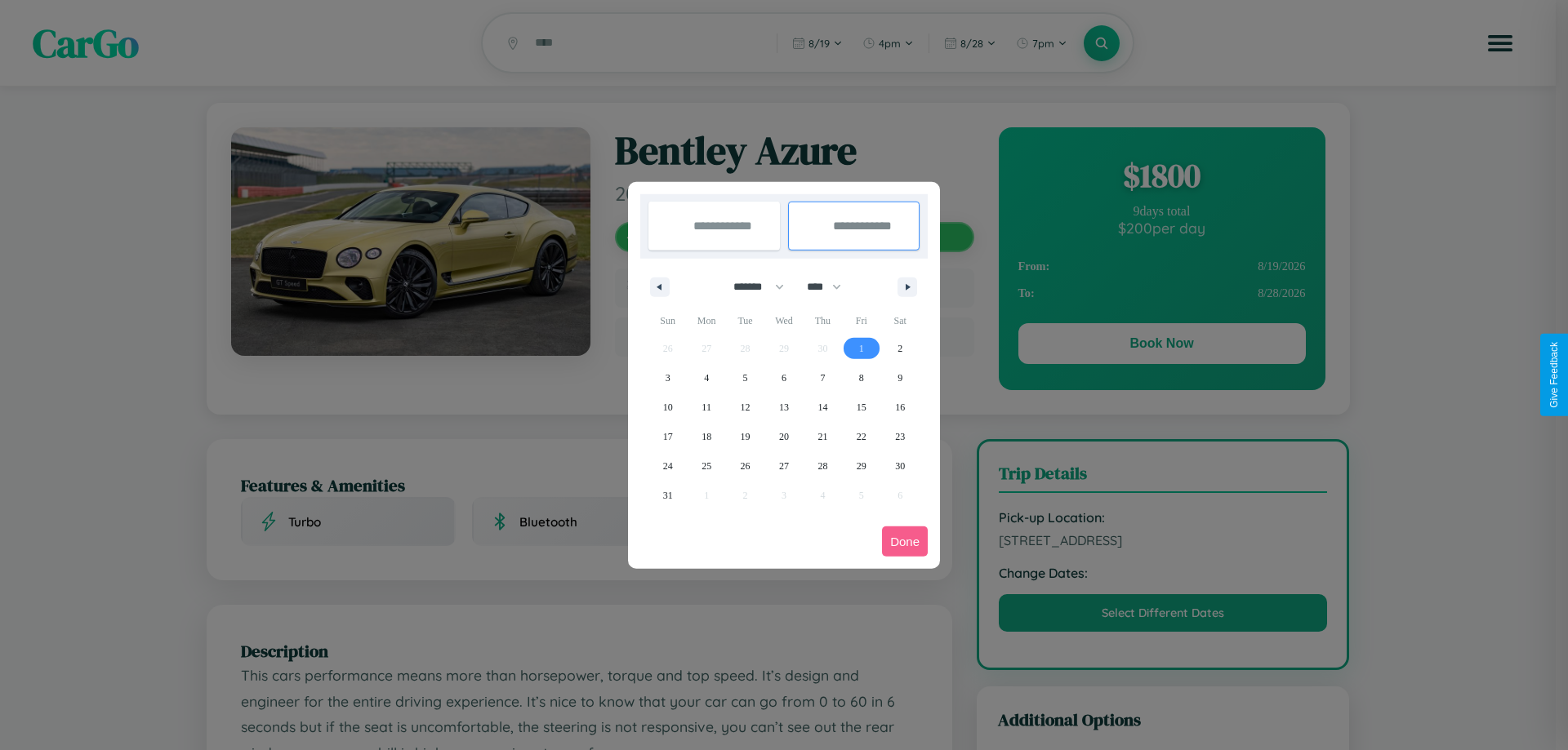
click at [861, 347] on span "1" at bounding box center [861, 349] width 5 height 30
type input "**********"
select select "*"
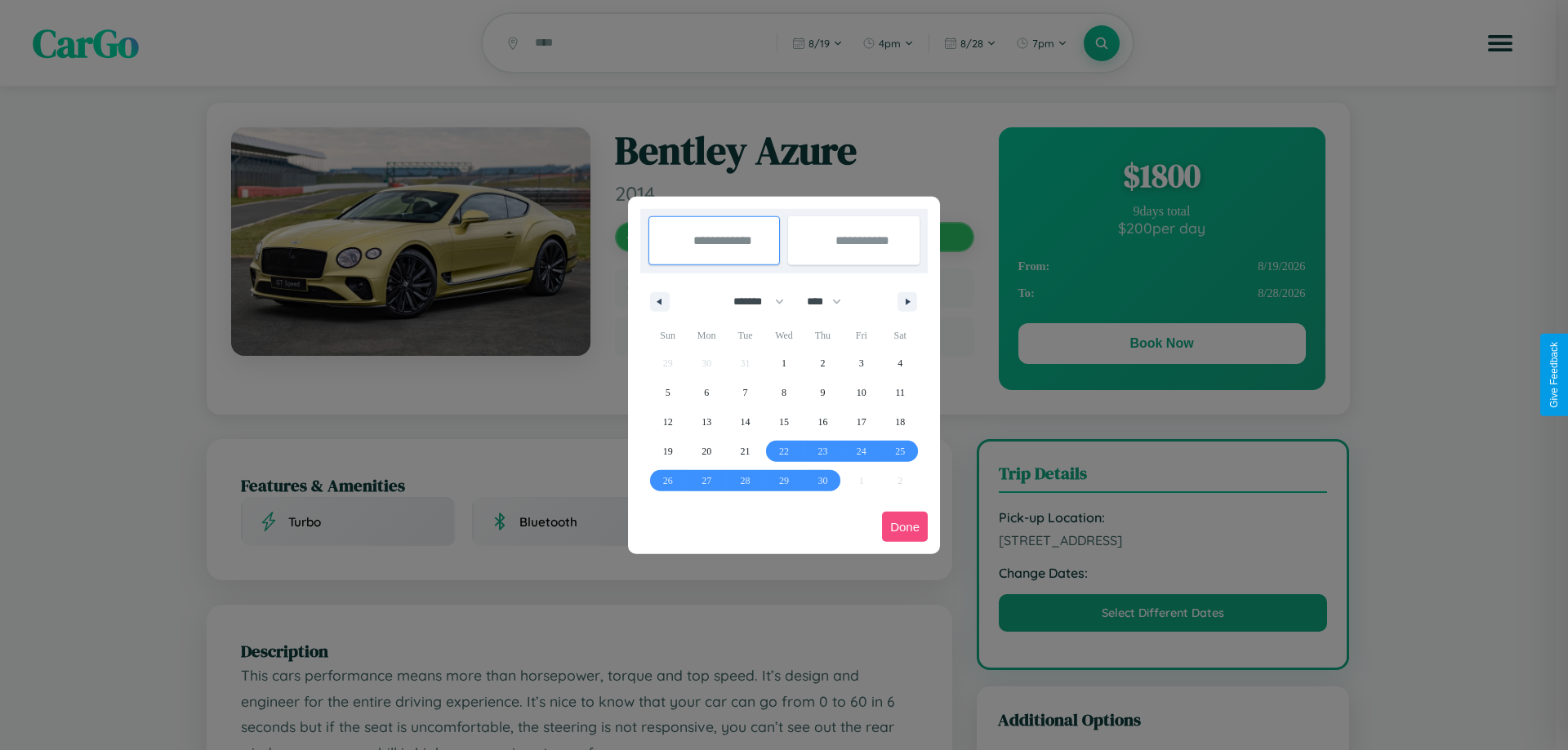
click at [905, 527] on button "Done" at bounding box center [905, 527] width 46 height 30
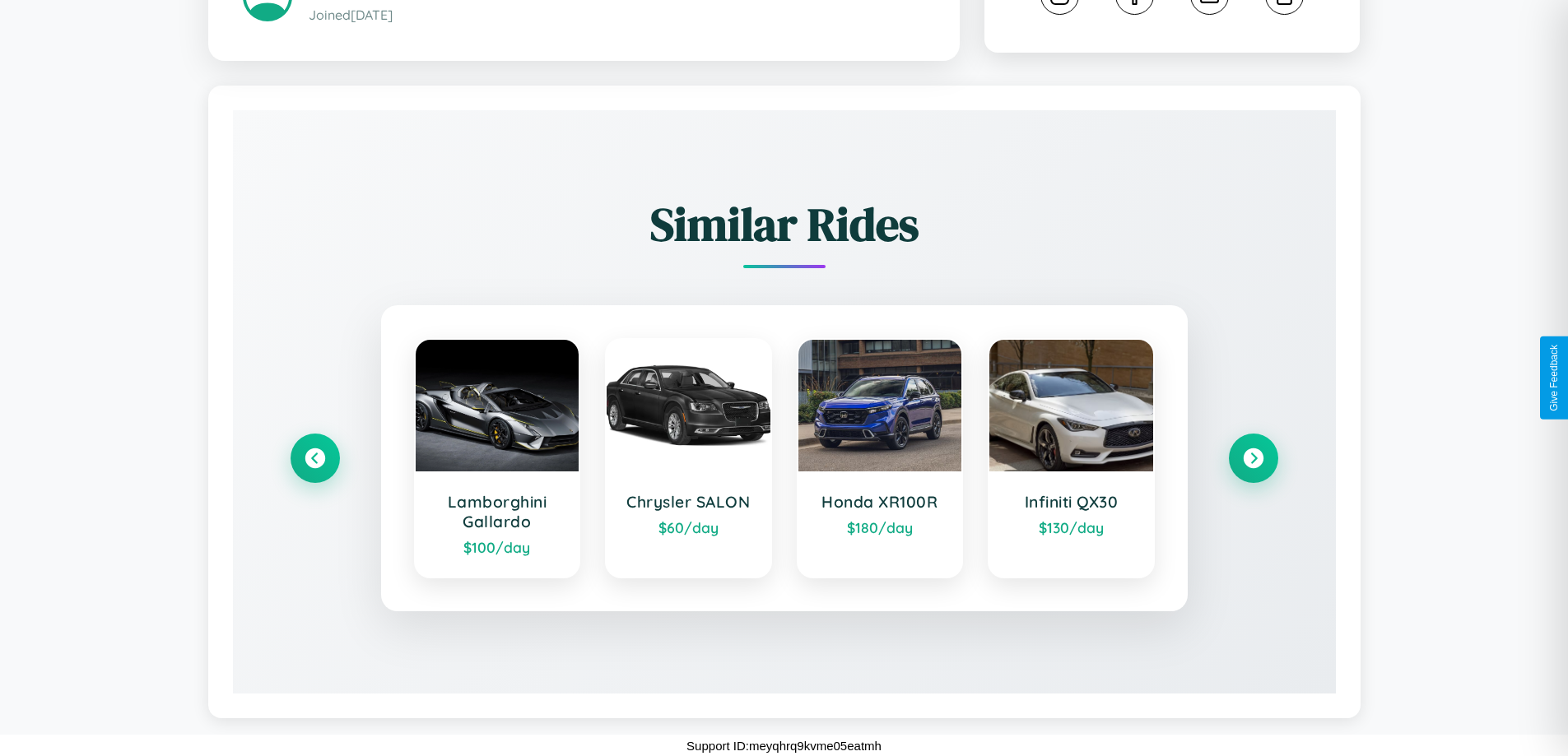
scroll to position [933, 0]
click at [1253, 456] on icon at bounding box center [1253, 457] width 22 height 22
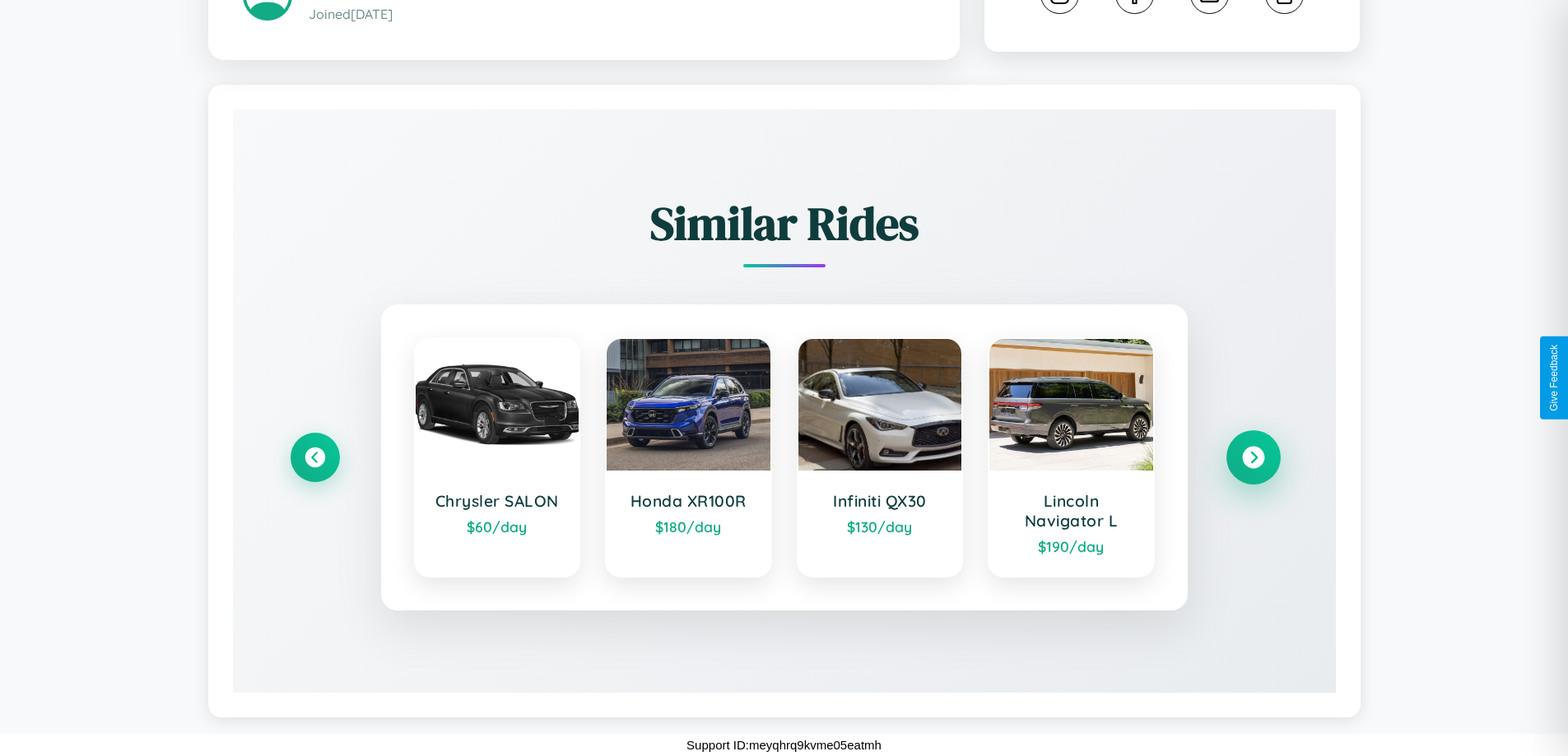
click at [1253, 457] on icon at bounding box center [1253, 457] width 22 height 22
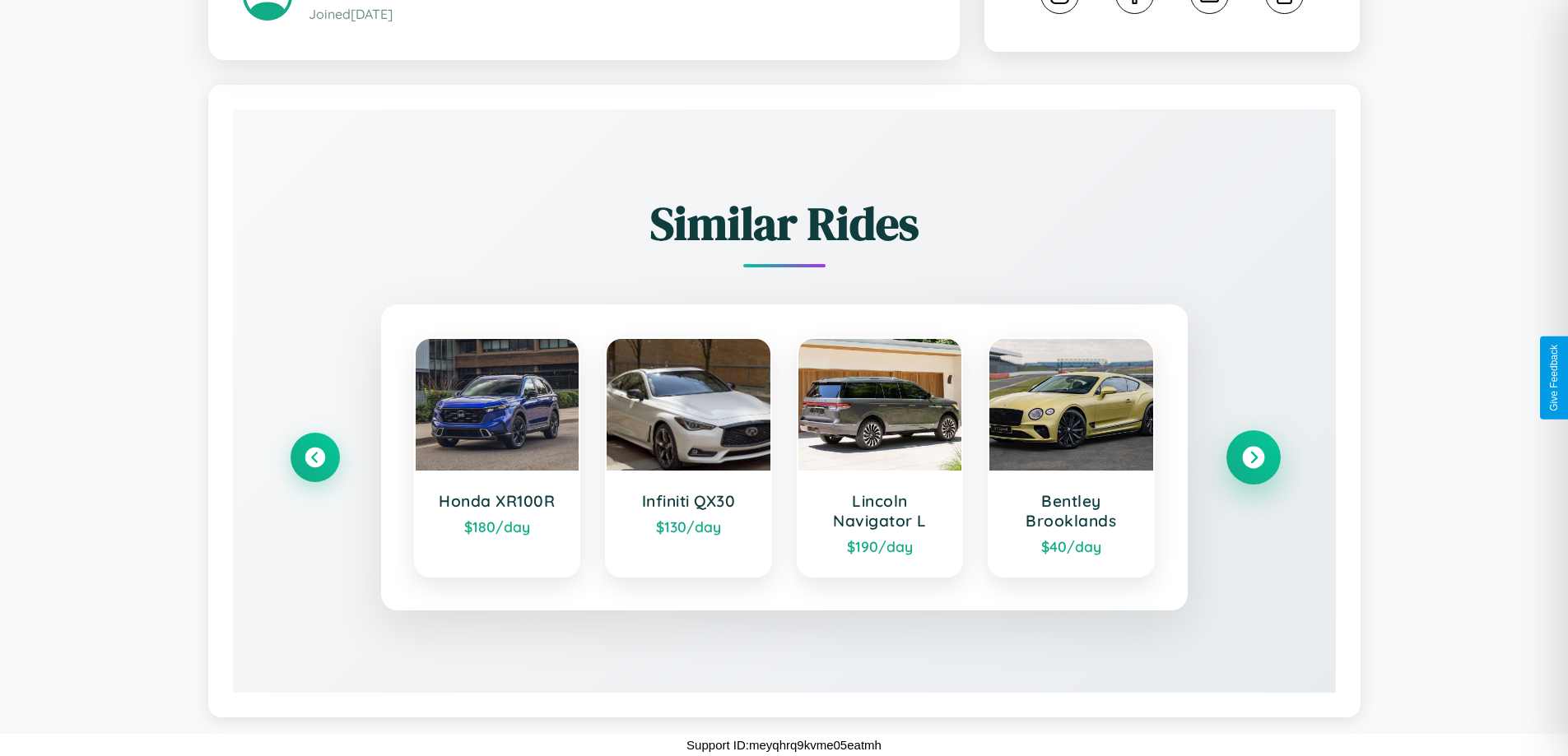
click at [1253, 457] on icon at bounding box center [1253, 457] width 22 height 22
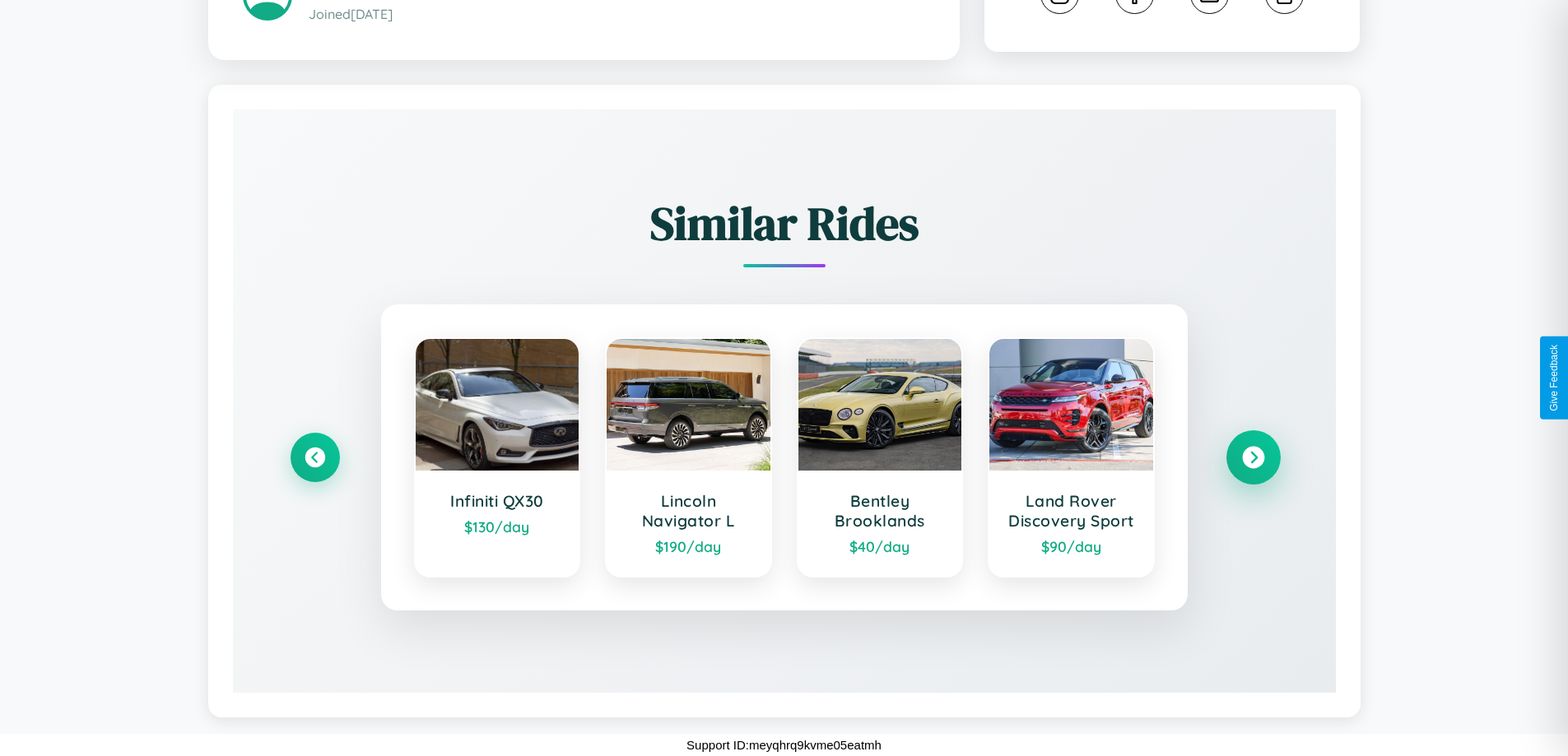
click at [1253, 457] on icon at bounding box center [1253, 457] width 22 height 22
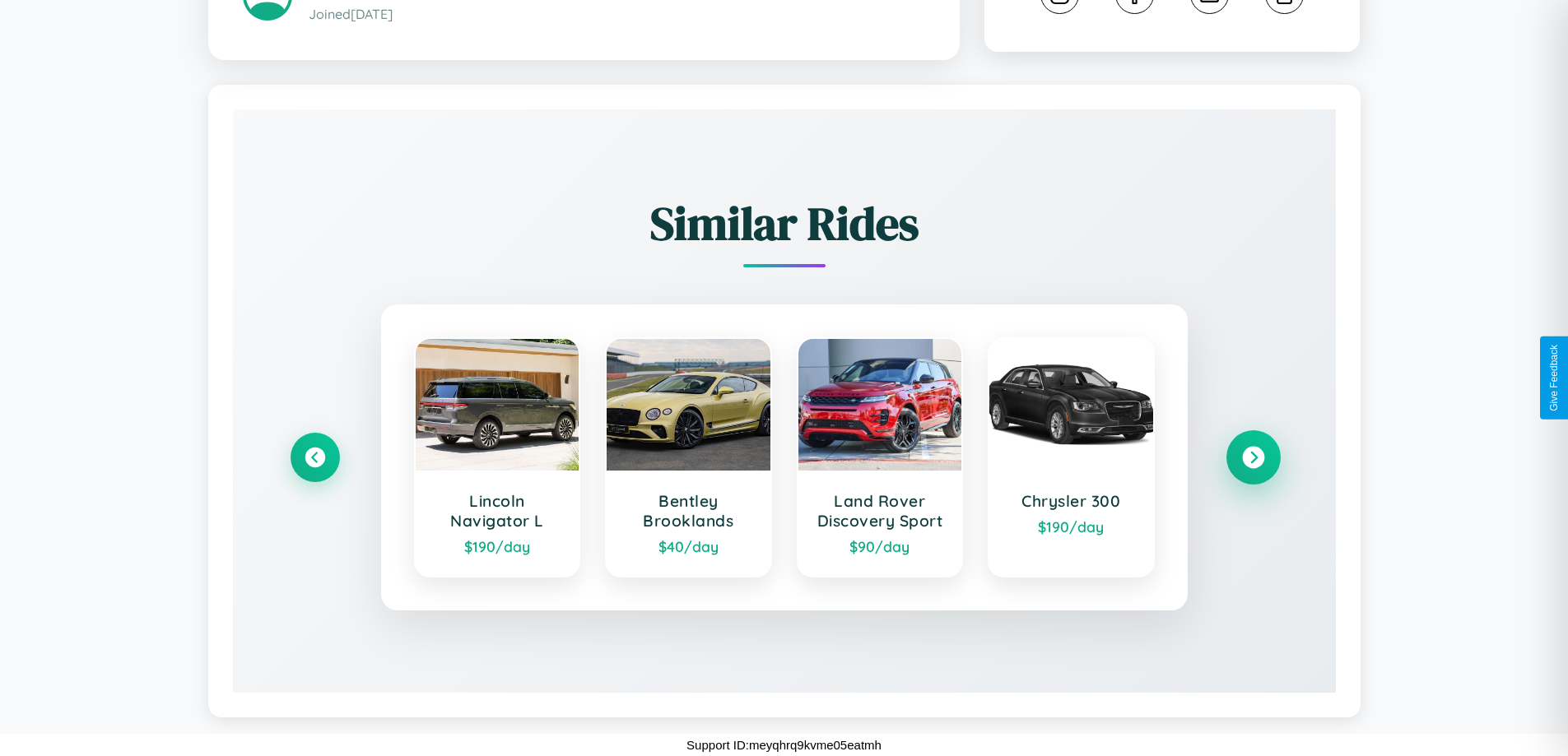
click at [1253, 457] on icon at bounding box center [1253, 457] width 22 height 22
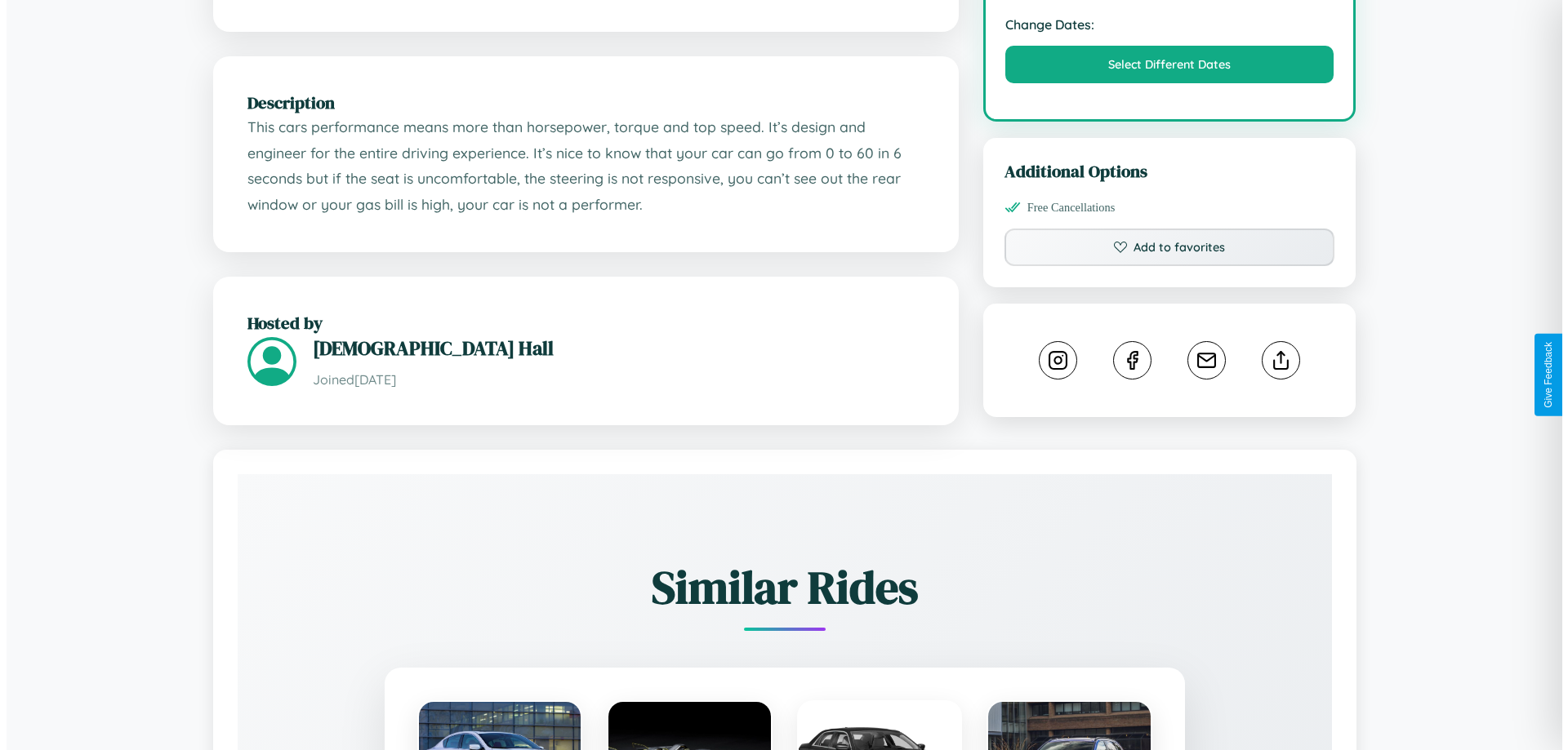
scroll to position [0, 0]
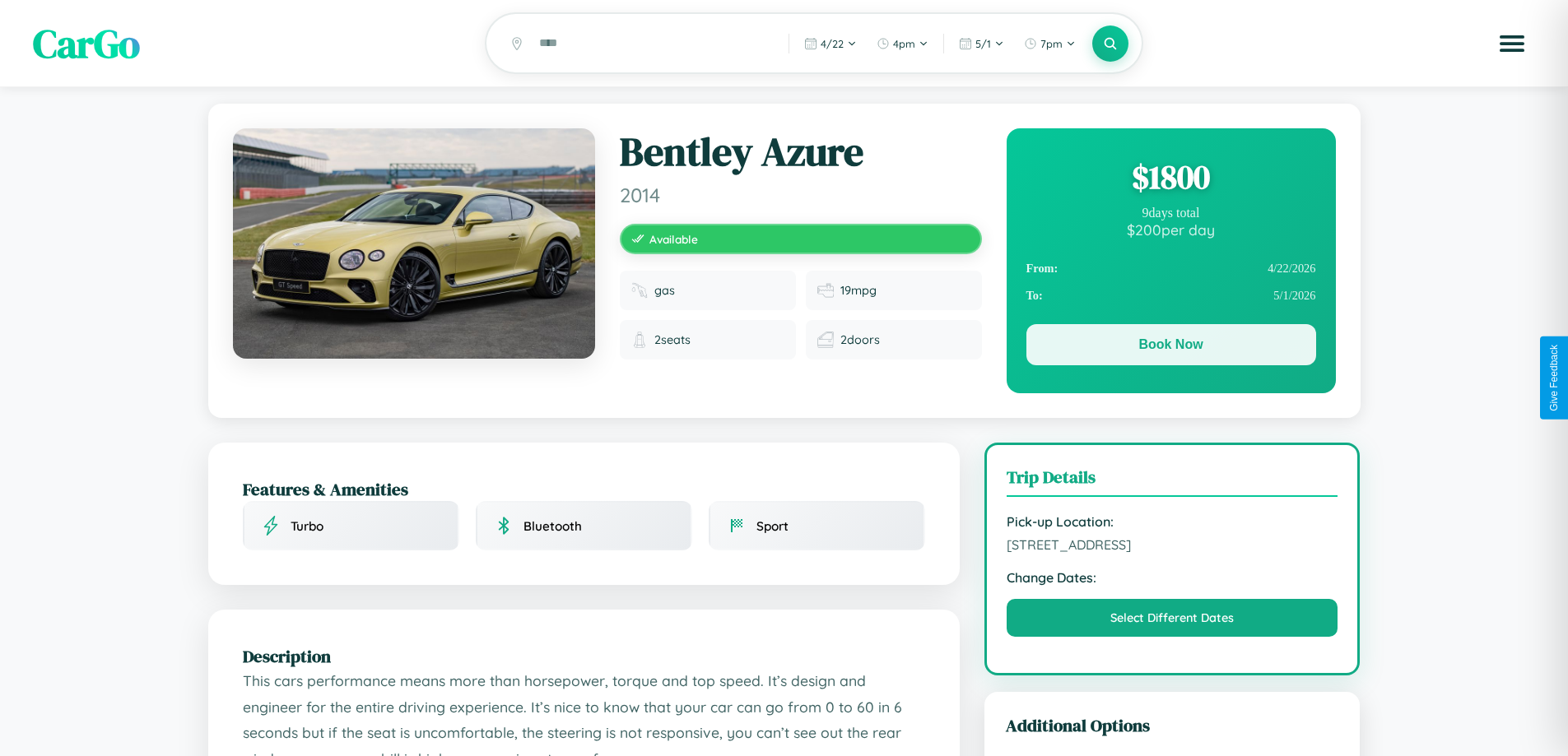
click at [1170, 348] on button "Book Now" at bounding box center [1171, 345] width 290 height 41
